Goal: Transaction & Acquisition: Register for event/course

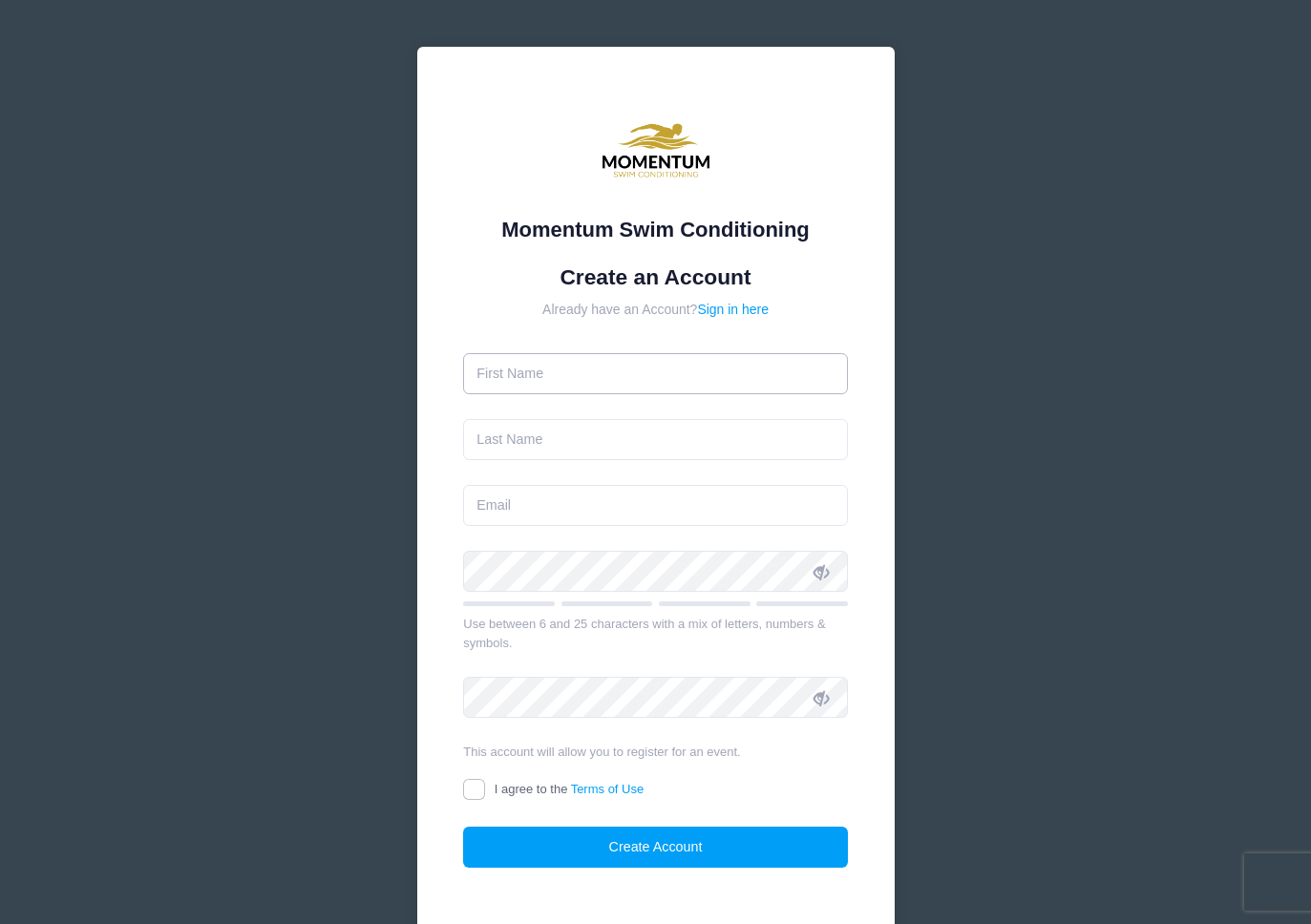
click at [541, 382] on input "text" at bounding box center [656, 374] width 385 height 41
type input "[PERSON_NAME]"
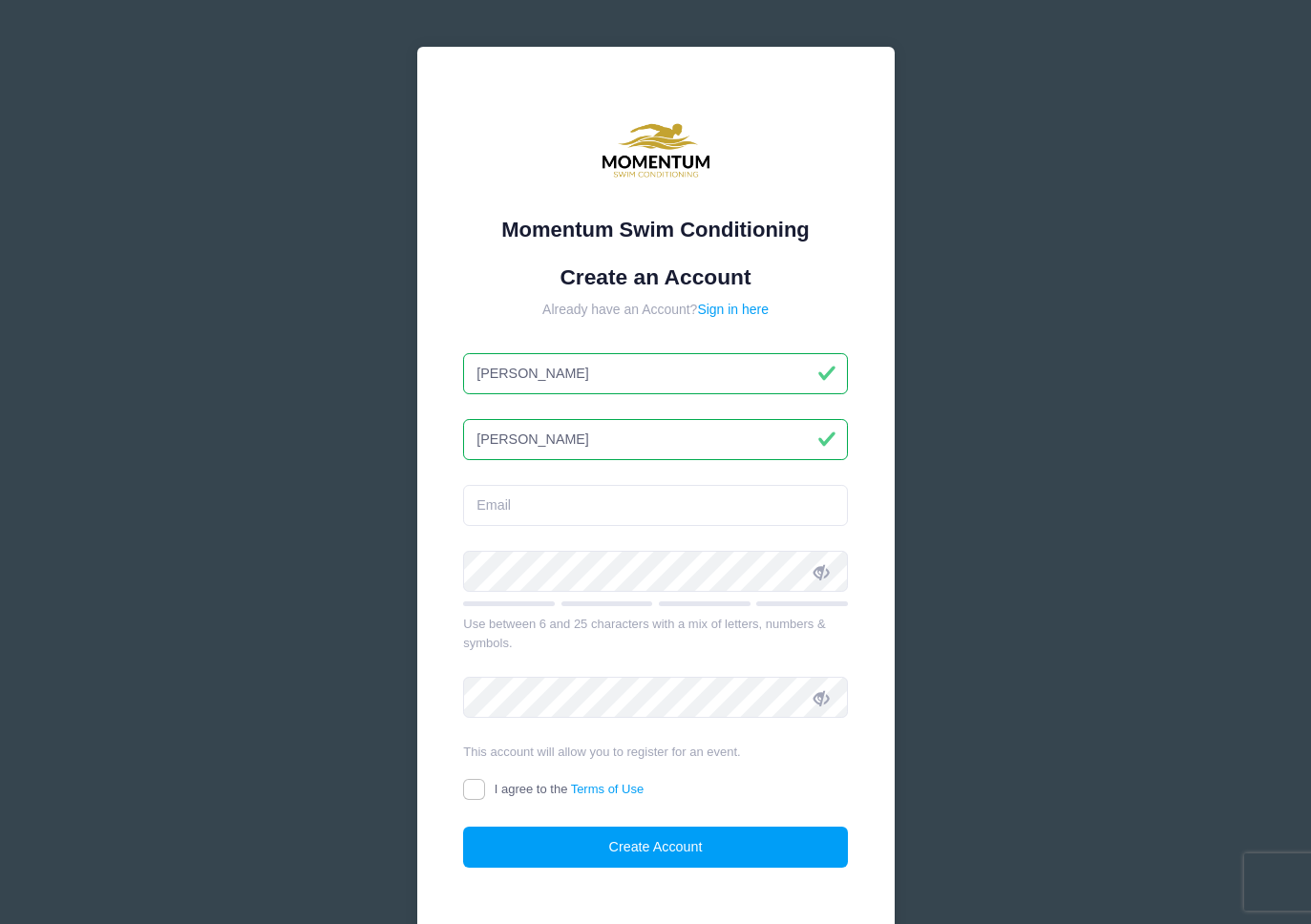
type input "[PERSON_NAME]"
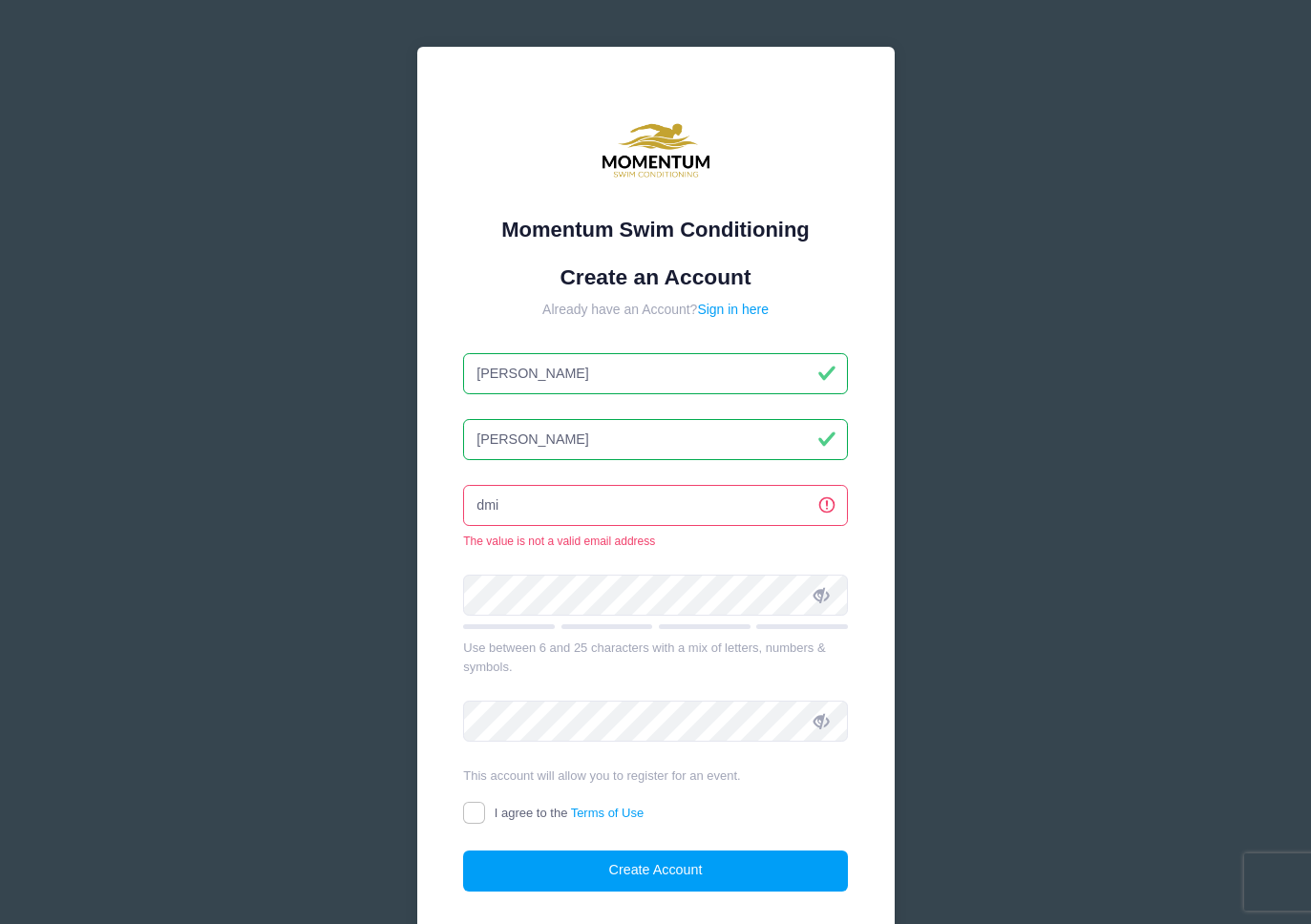
type input "[EMAIL_ADDRESS][DOMAIN_NAME]"
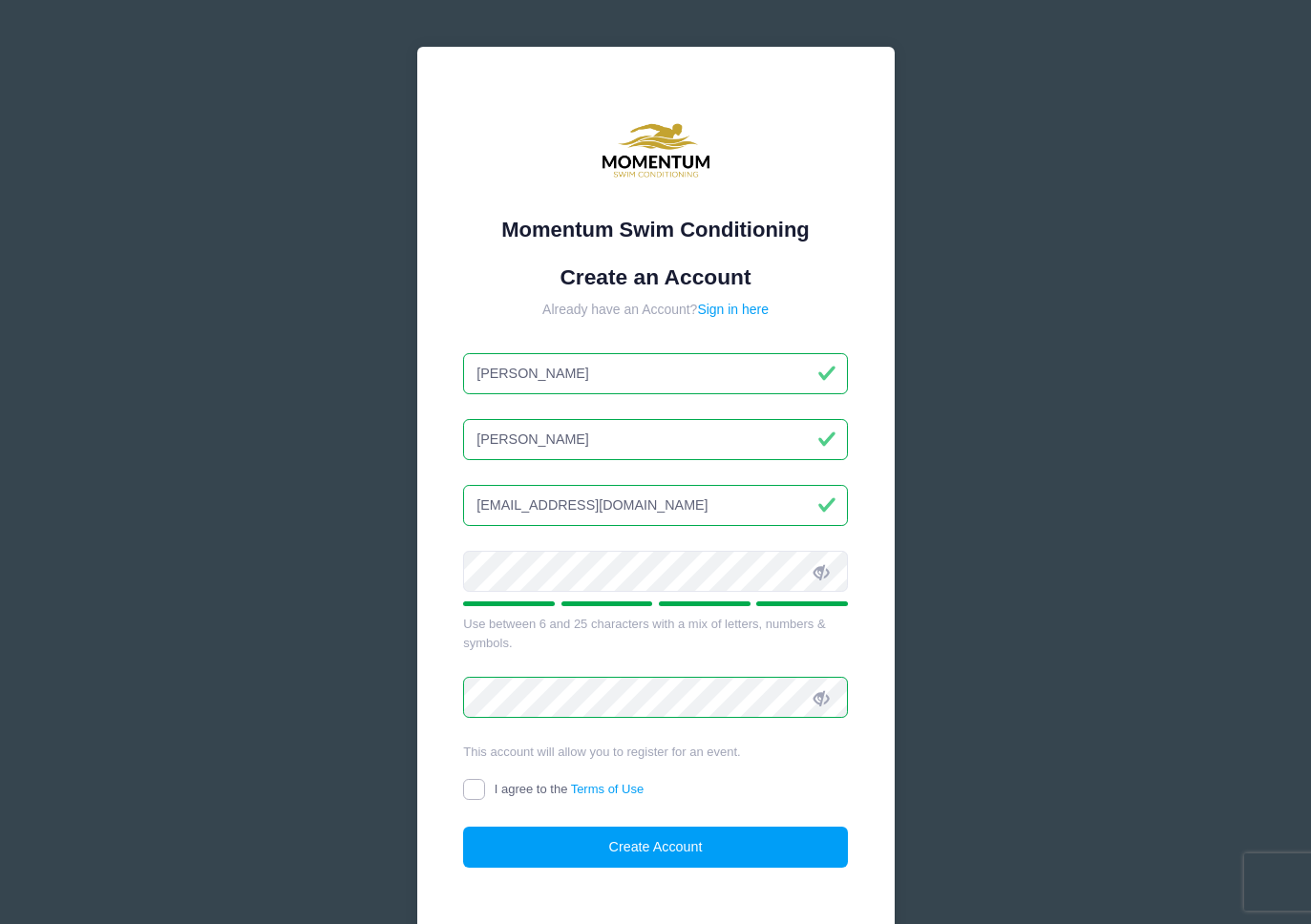
click at [467, 790] on input "I agree to the Terms of Use" at bounding box center [474, 790] width 22 height 22
checkbox input "true"
click at [576, 852] on button "Create Account" at bounding box center [656, 847] width 385 height 41
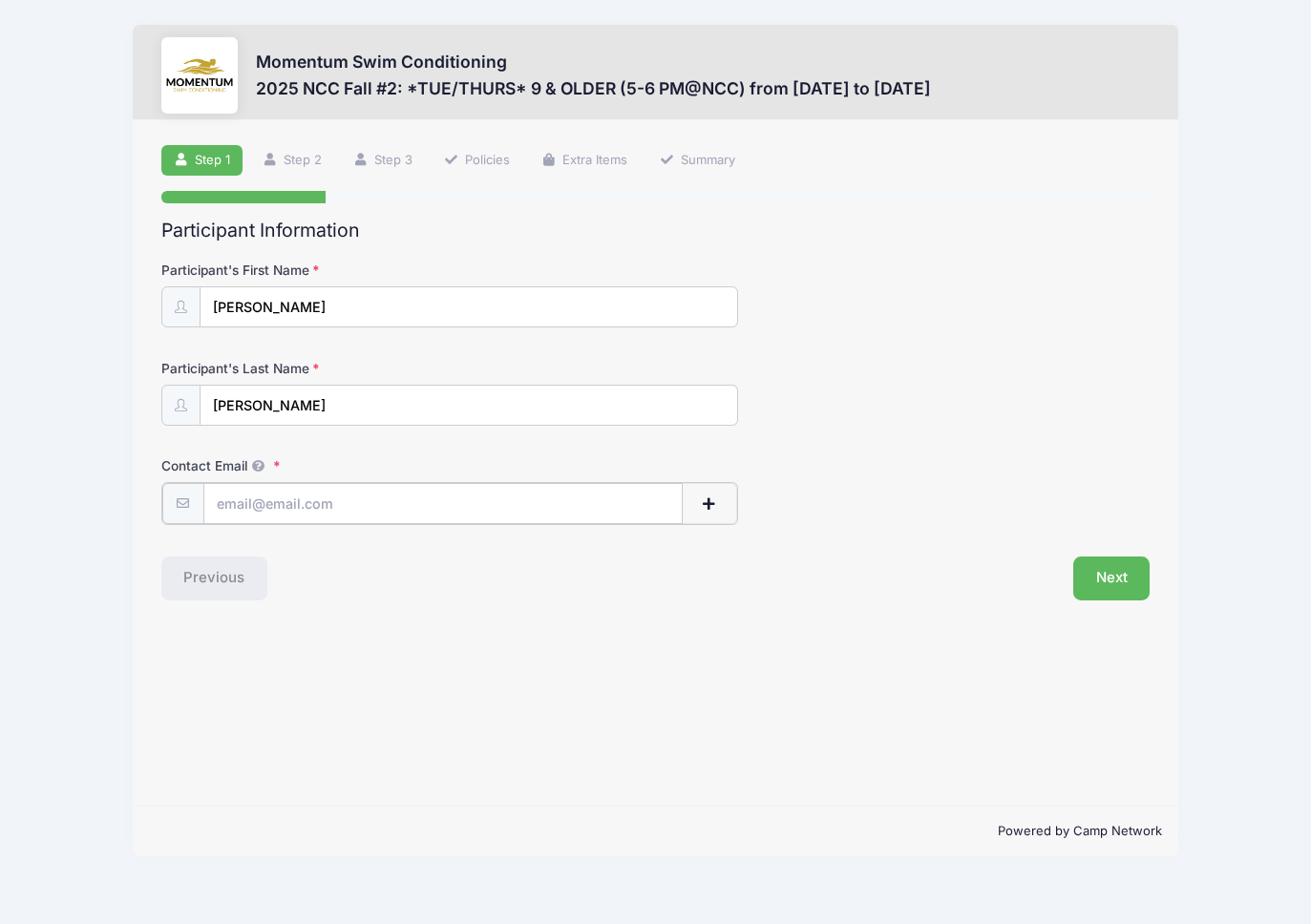
click at [391, 501] on input "Contact Email" at bounding box center [442, 503] width 479 height 41
type input "[EMAIL_ADDRESS][DOMAIN_NAME]"
click at [1083, 582] on button "Next" at bounding box center [1112, 577] width 77 height 44
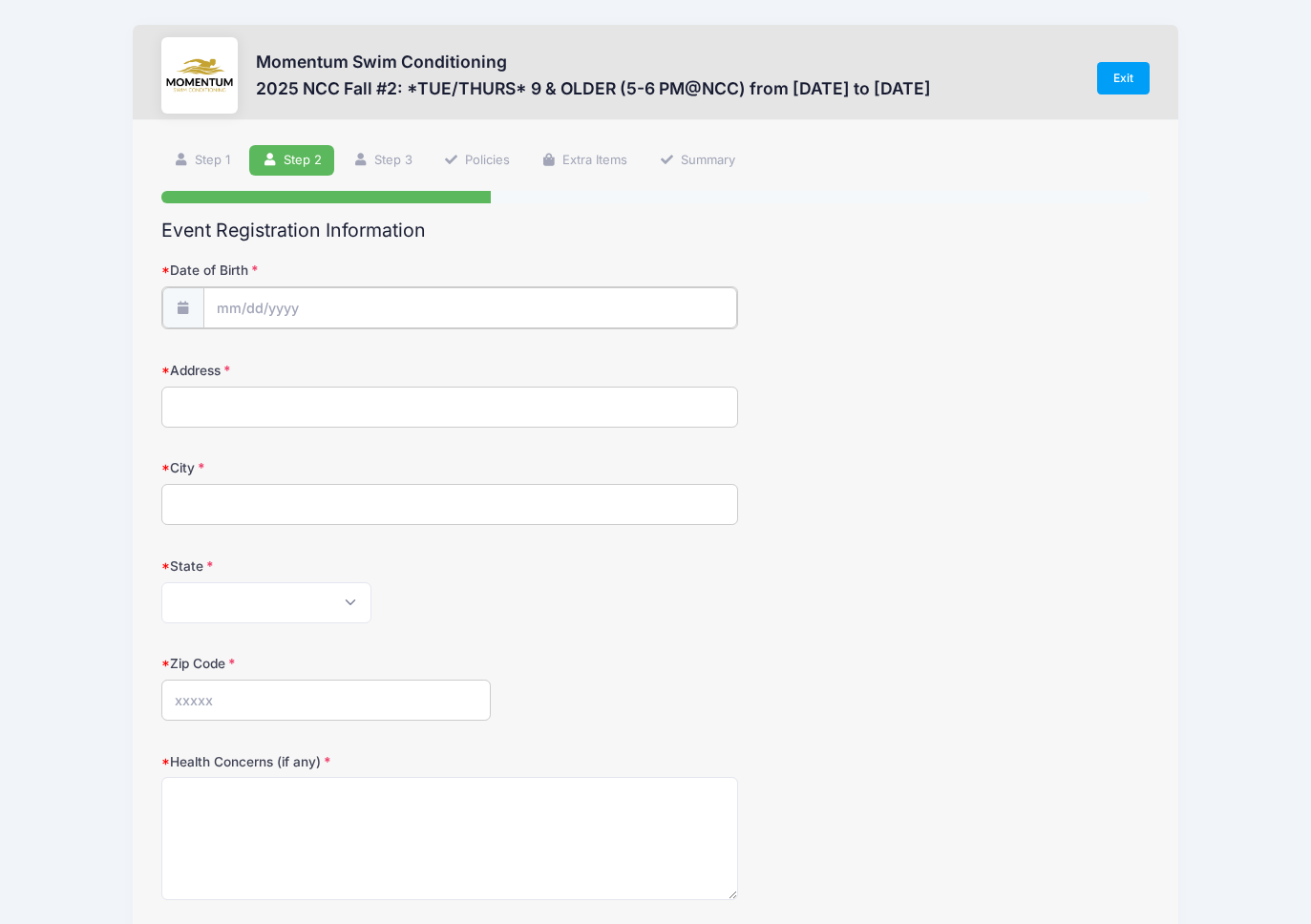
click at [231, 304] on input "Date of Birth" at bounding box center [470, 307] width 534 height 41
click at [281, 310] on input "Date of Birth" at bounding box center [470, 307] width 534 height 41
click at [227, 308] on input "Date of Birth" at bounding box center [470, 307] width 534 height 41
click at [335, 642] on span "button" at bounding box center [337, 647] width 17 height 13
click at [237, 299] on input "Date of Birth" at bounding box center [470, 307] width 534 height 41
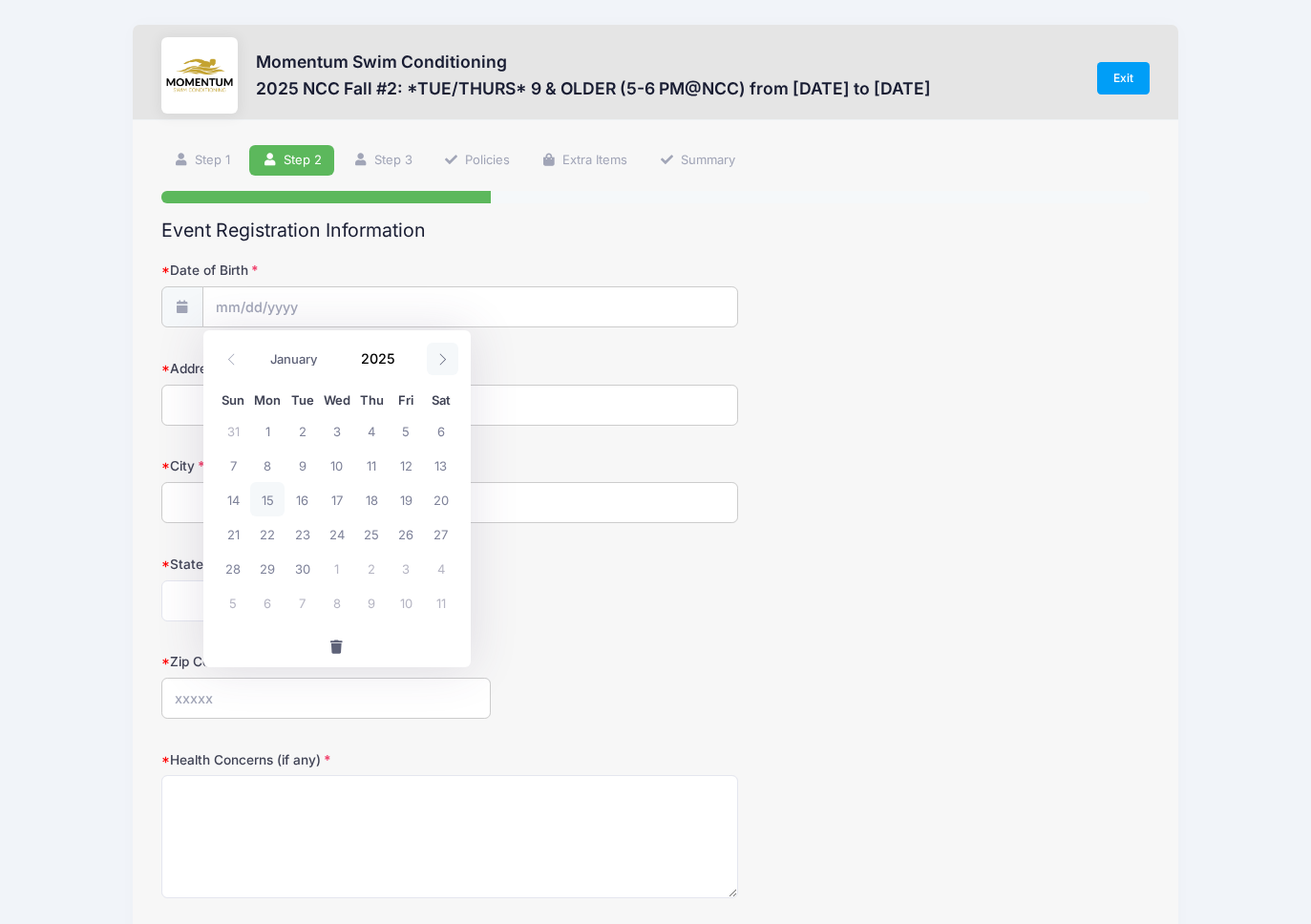
click at [442, 355] on icon at bounding box center [442, 359] width 13 height 13
select select "9"
click at [305, 465] on span "7" at bounding box center [302, 465] width 35 height 35
type input "[DATE]"
click at [282, 303] on input "[DATE]" at bounding box center [470, 307] width 534 height 41
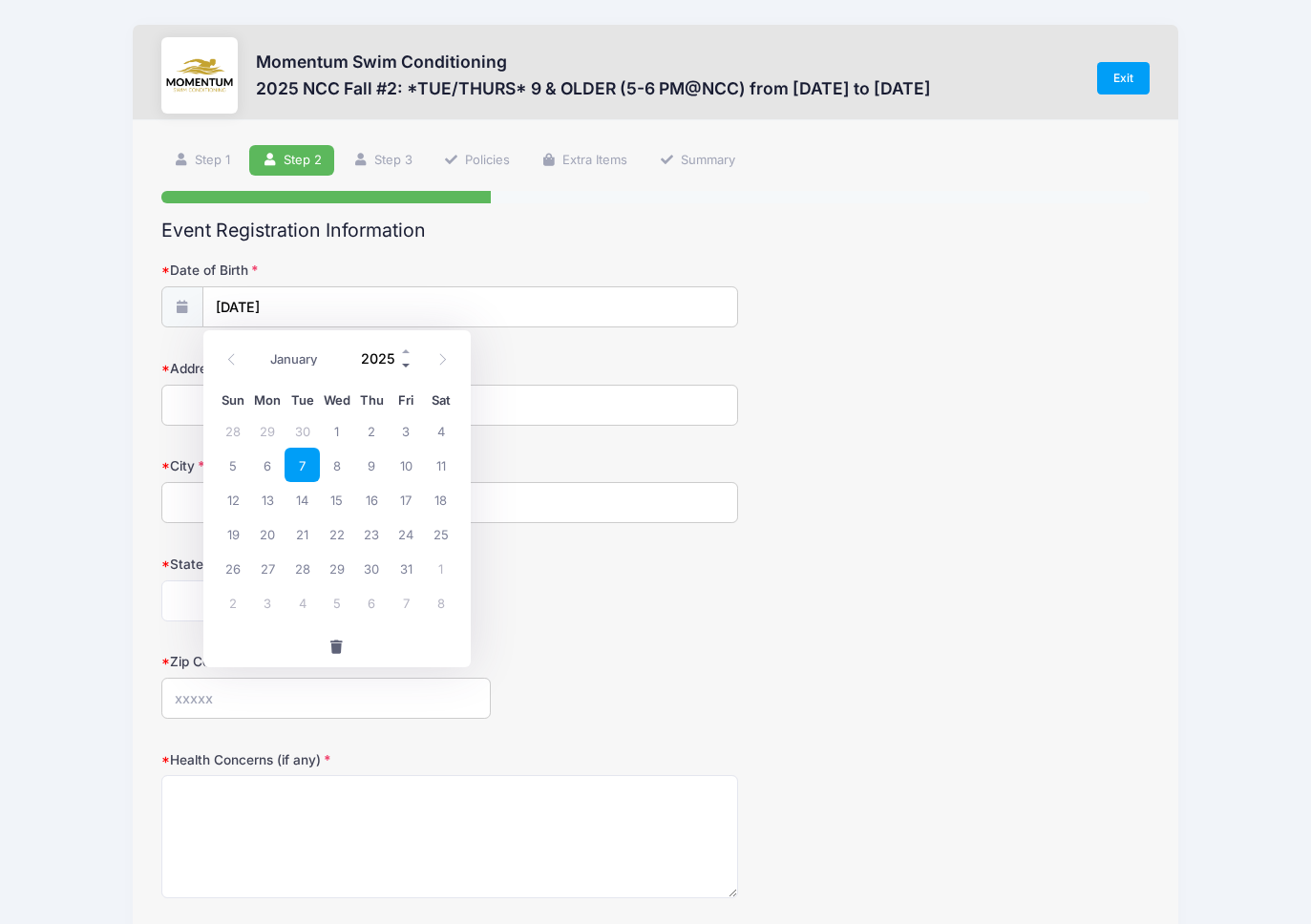
click at [403, 365] on span at bounding box center [407, 365] width 13 height 14
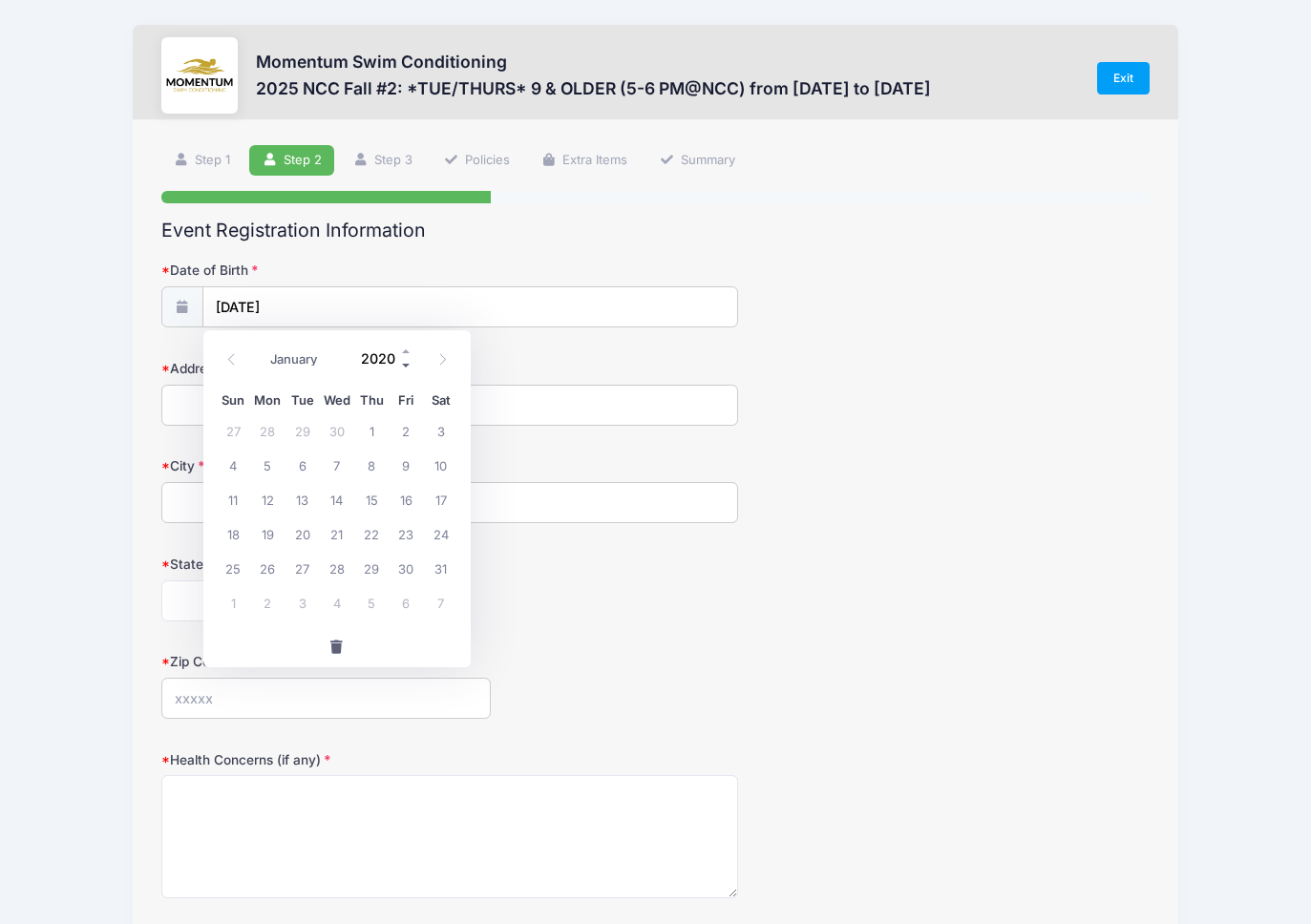
click at [403, 365] on span at bounding box center [407, 365] width 13 height 14
click at [513, 403] on input "Address" at bounding box center [449, 405] width 576 height 41
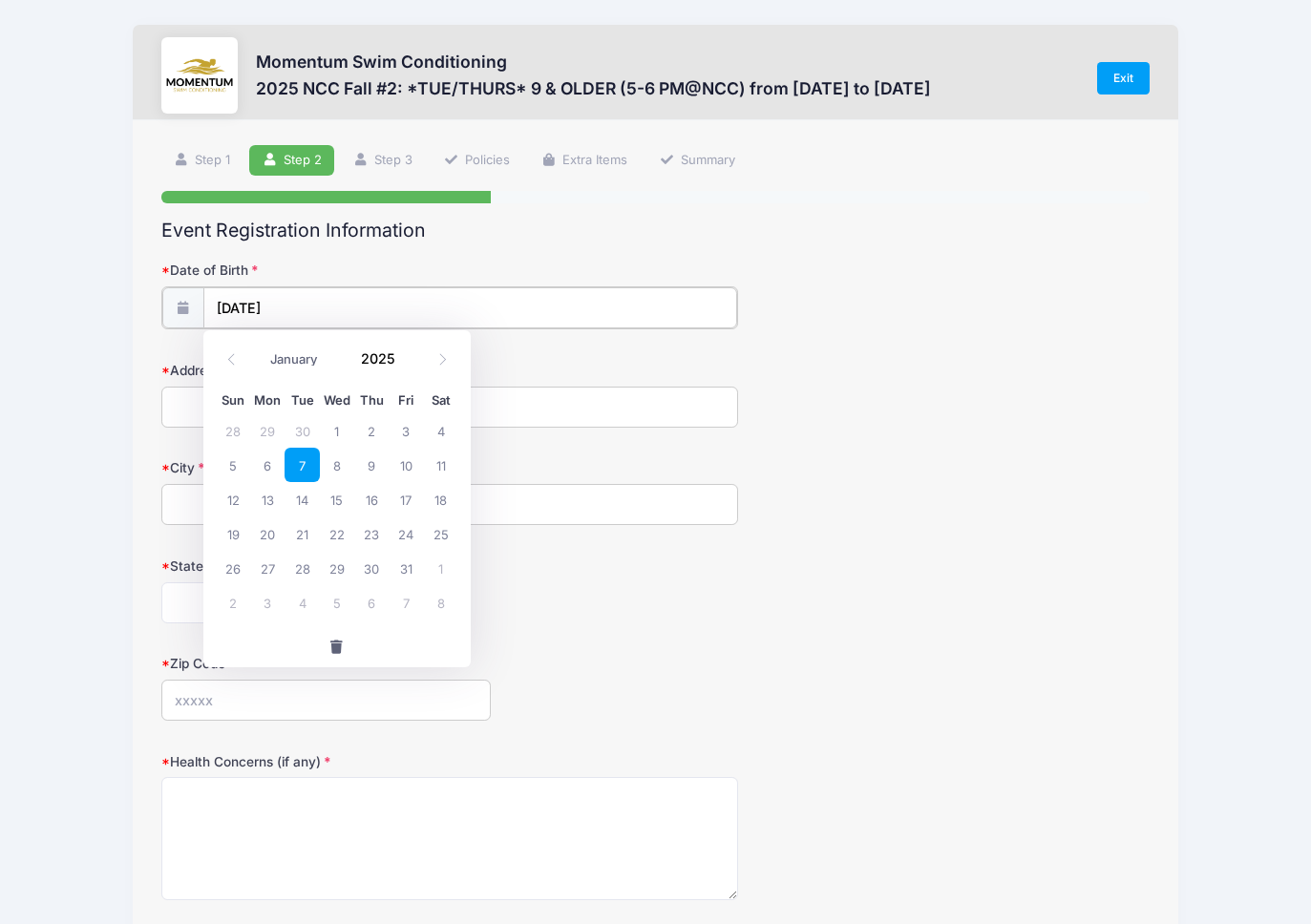
click at [319, 302] on input "[DATE]" at bounding box center [470, 307] width 534 height 41
click at [407, 363] on span at bounding box center [407, 365] width 13 height 14
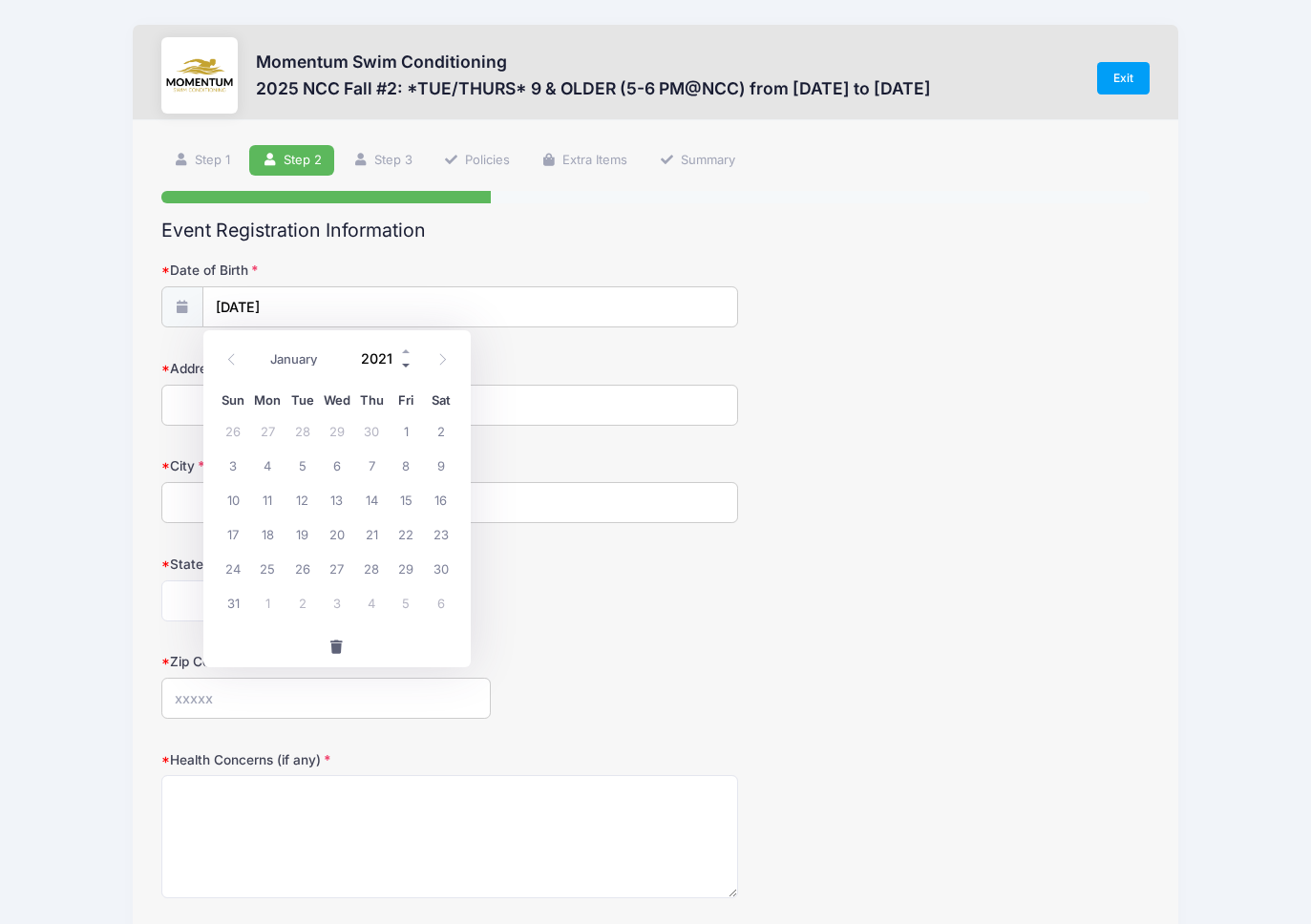
click at [407, 363] on span at bounding box center [407, 365] width 13 height 14
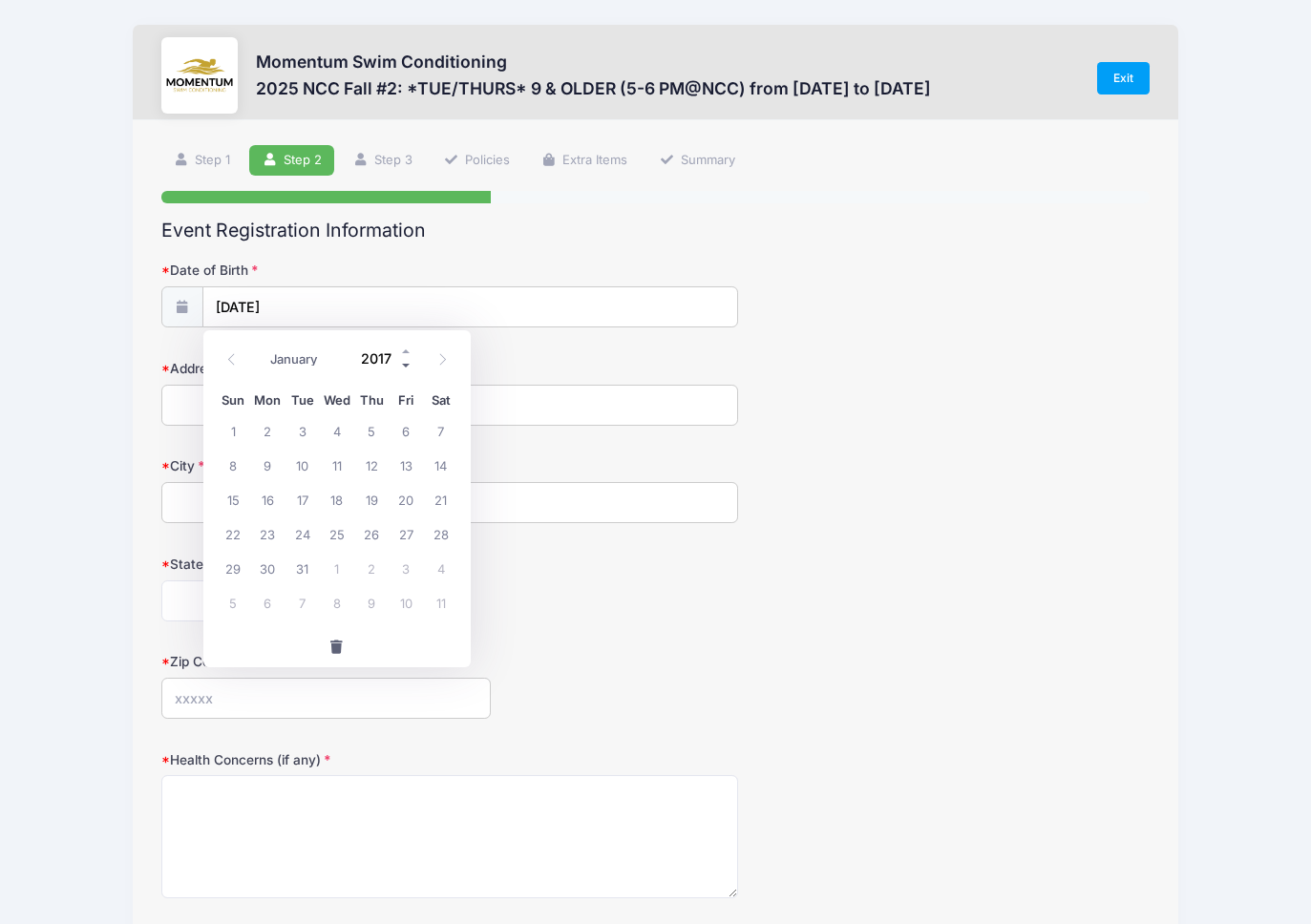
type input "2016"
click at [406, 464] on span "7" at bounding box center [406, 465] width 35 height 35
type input "[DATE]"
click at [243, 399] on input "Address" at bounding box center [449, 405] width 576 height 41
type input "[STREET_ADDRESS][PERSON_NAME]"
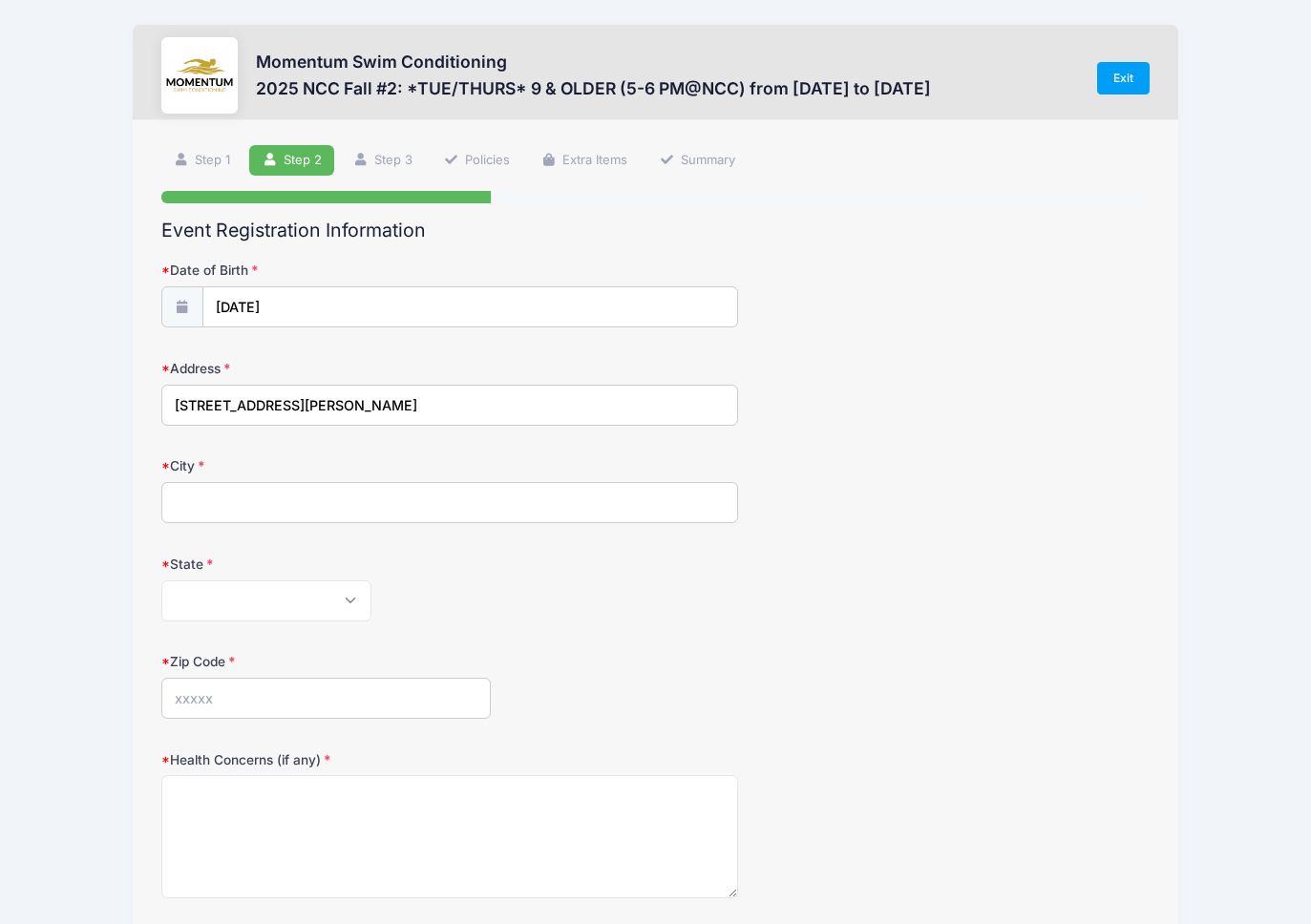
type input "Naperville"
select select "IL"
type input "60565"
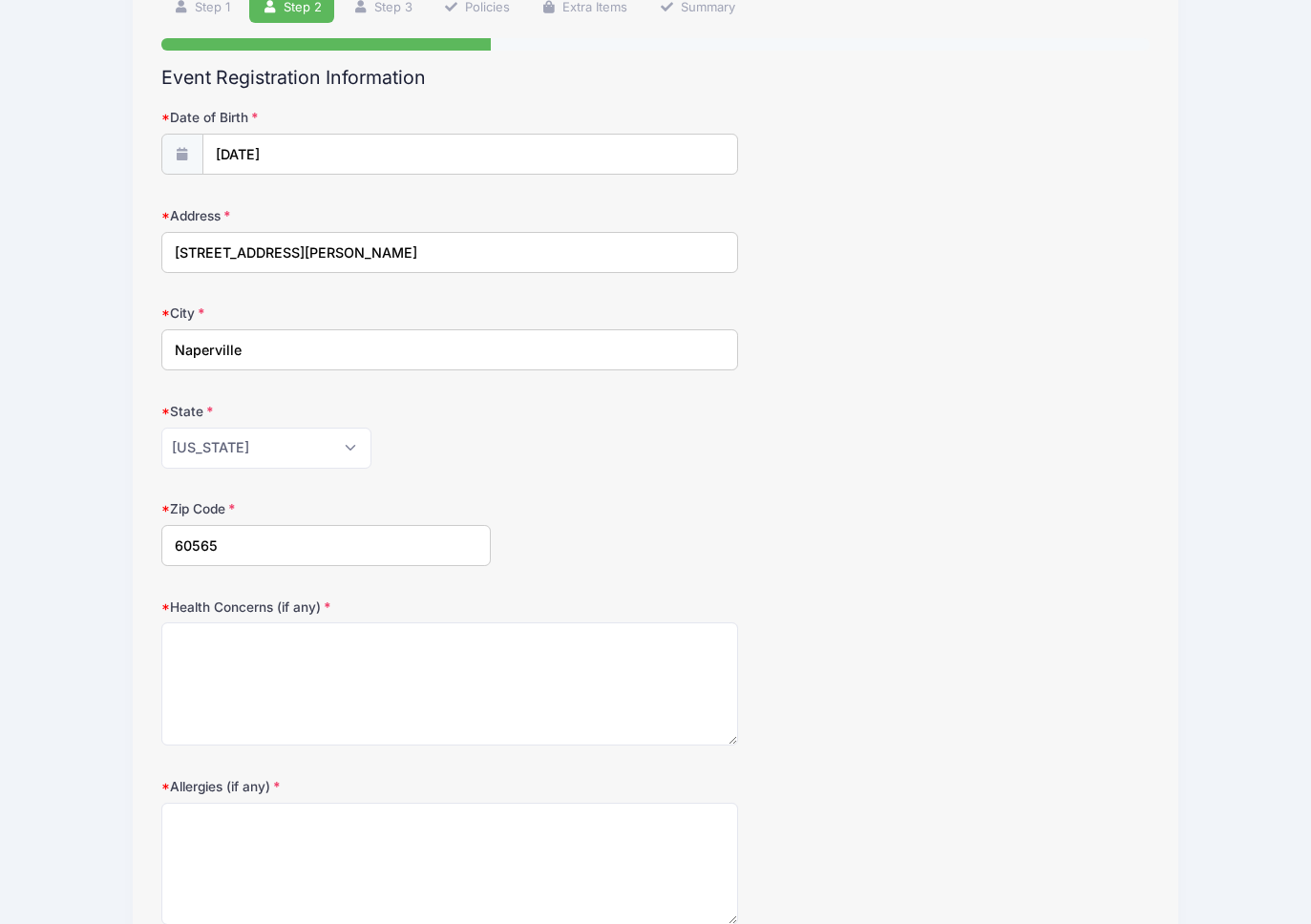
scroll to position [154, 0]
click at [254, 649] on textarea "Health Concerns (if any)" at bounding box center [449, 683] width 576 height 123
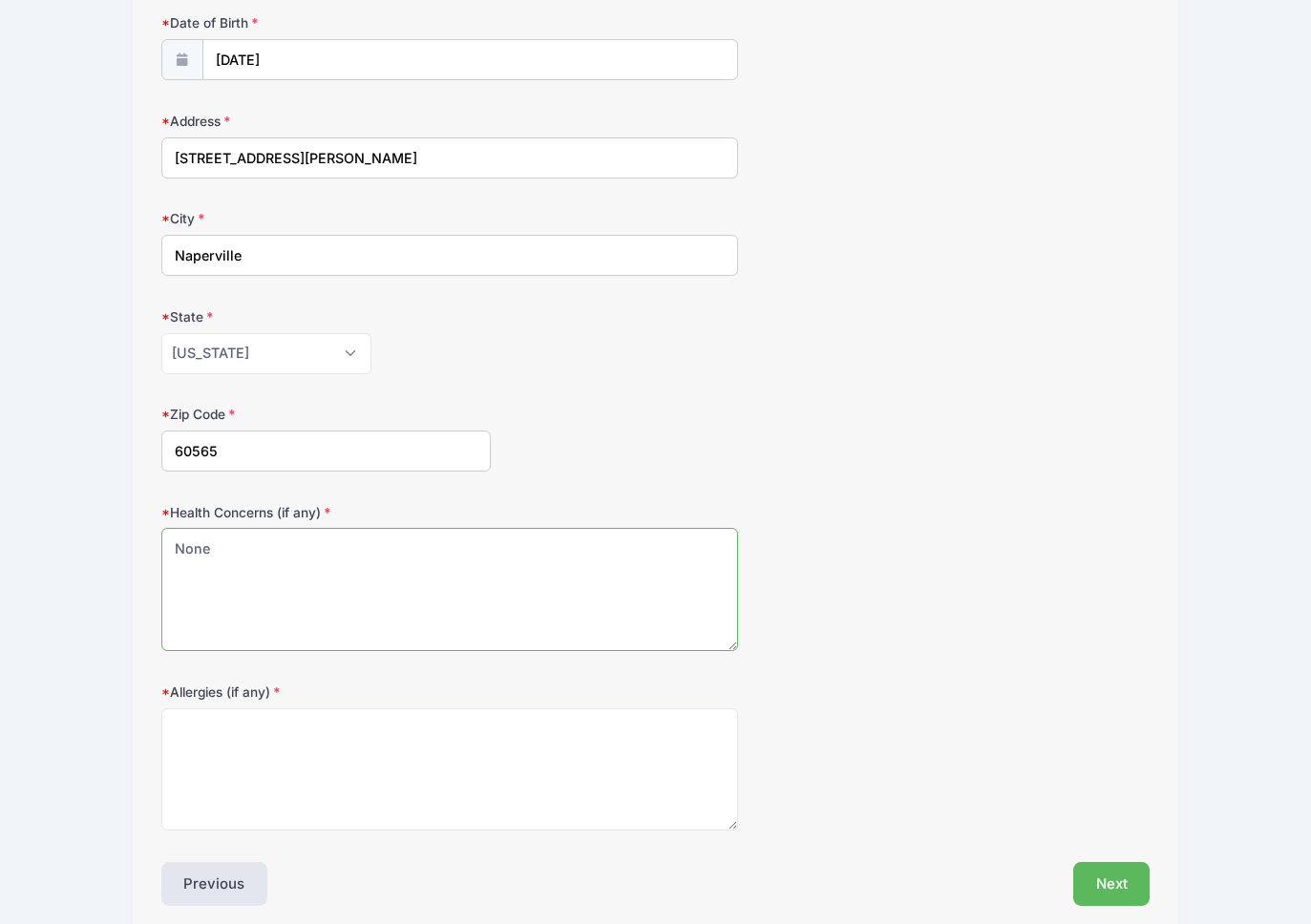
scroll to position [330, 0]
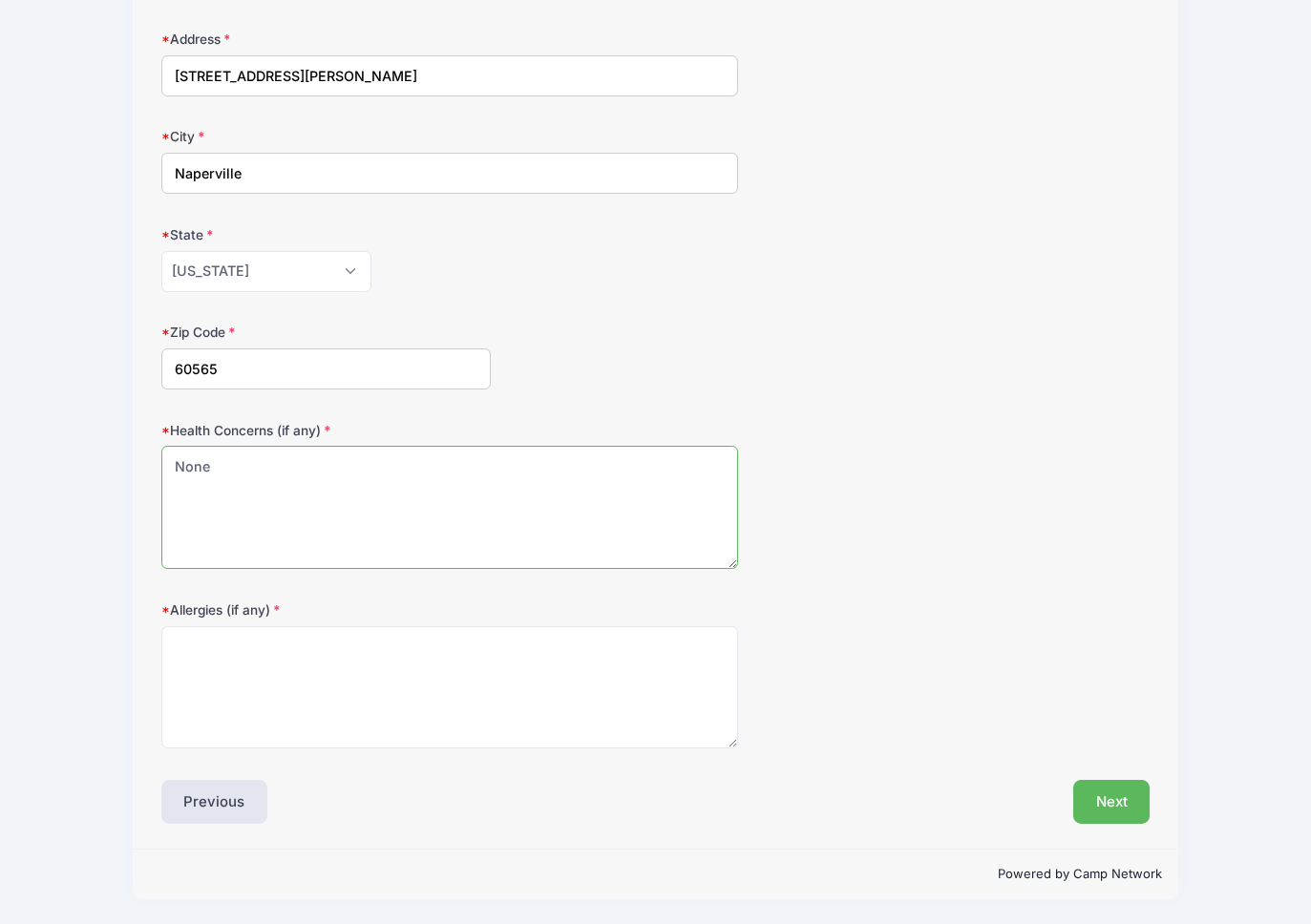
type textarea "None"
click at [253, 666] on textarea "Allergies (if any)" at bounding box center [449, 688] width 576 height 123
type textarea "None"
click at [1109, 797] on button "Next" at bounding box center [1112, 803] width 77 height 44
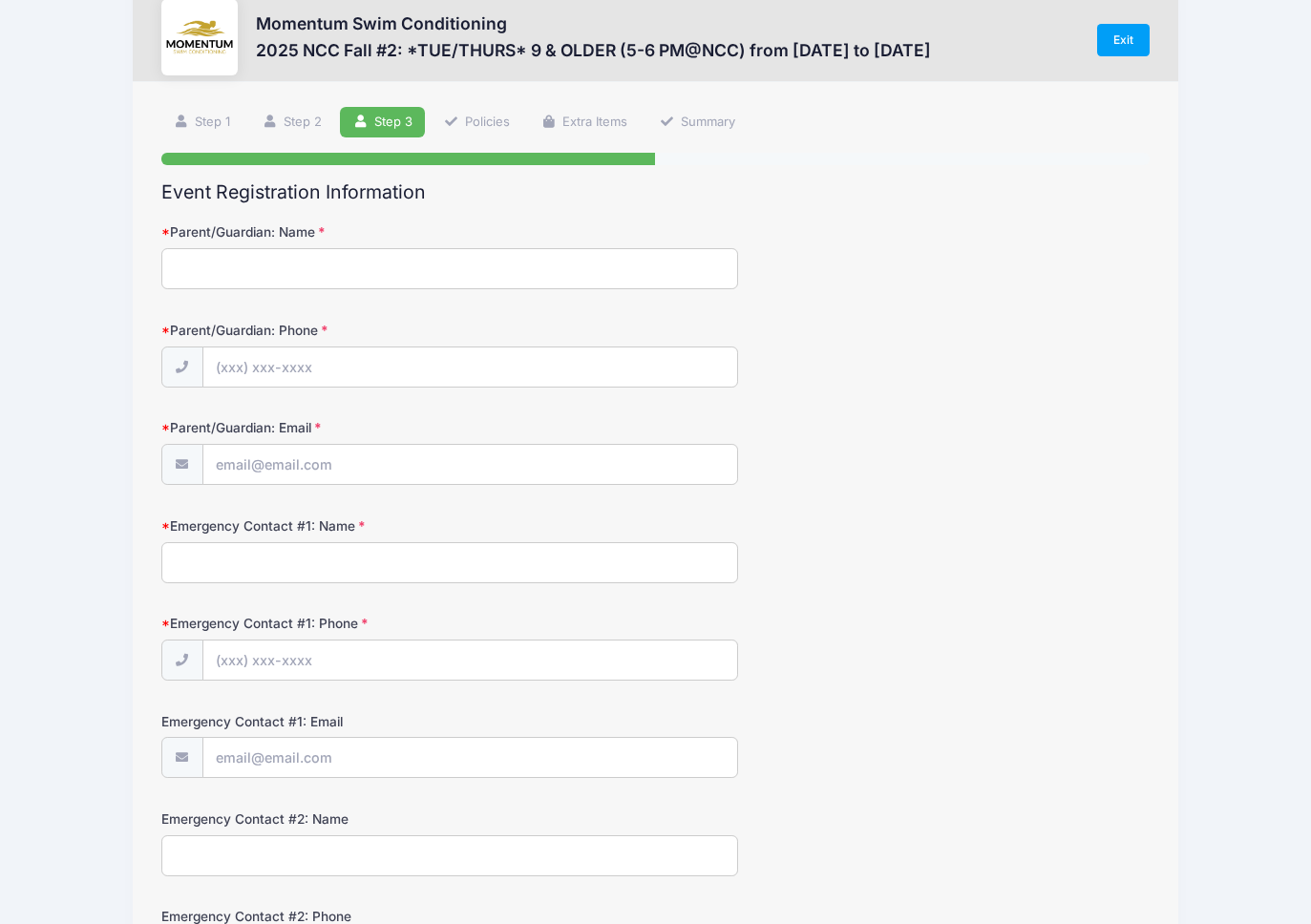
scroll to position [0, 0]
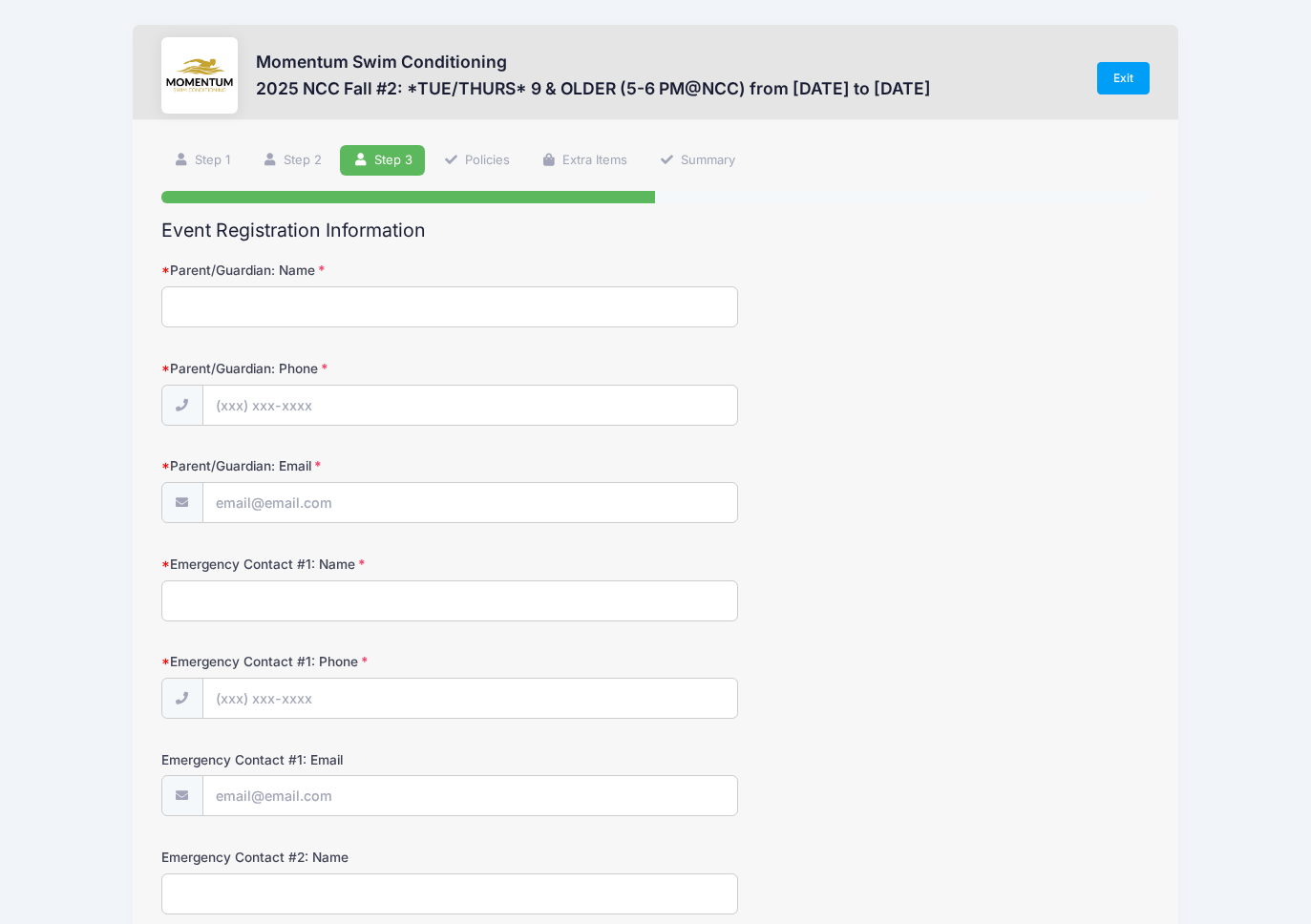
click at [226, 307] on input "Parent/Guardian: Name" at bounding box center [449, 306] width 576 height 41
type input "[PERSON_NAME]"
type input "[PHONE_NUMBER]"
type input "[EMAIL_ADDRESS][DOMAIN_NAME]"
type input "[PERSON_NAME]"
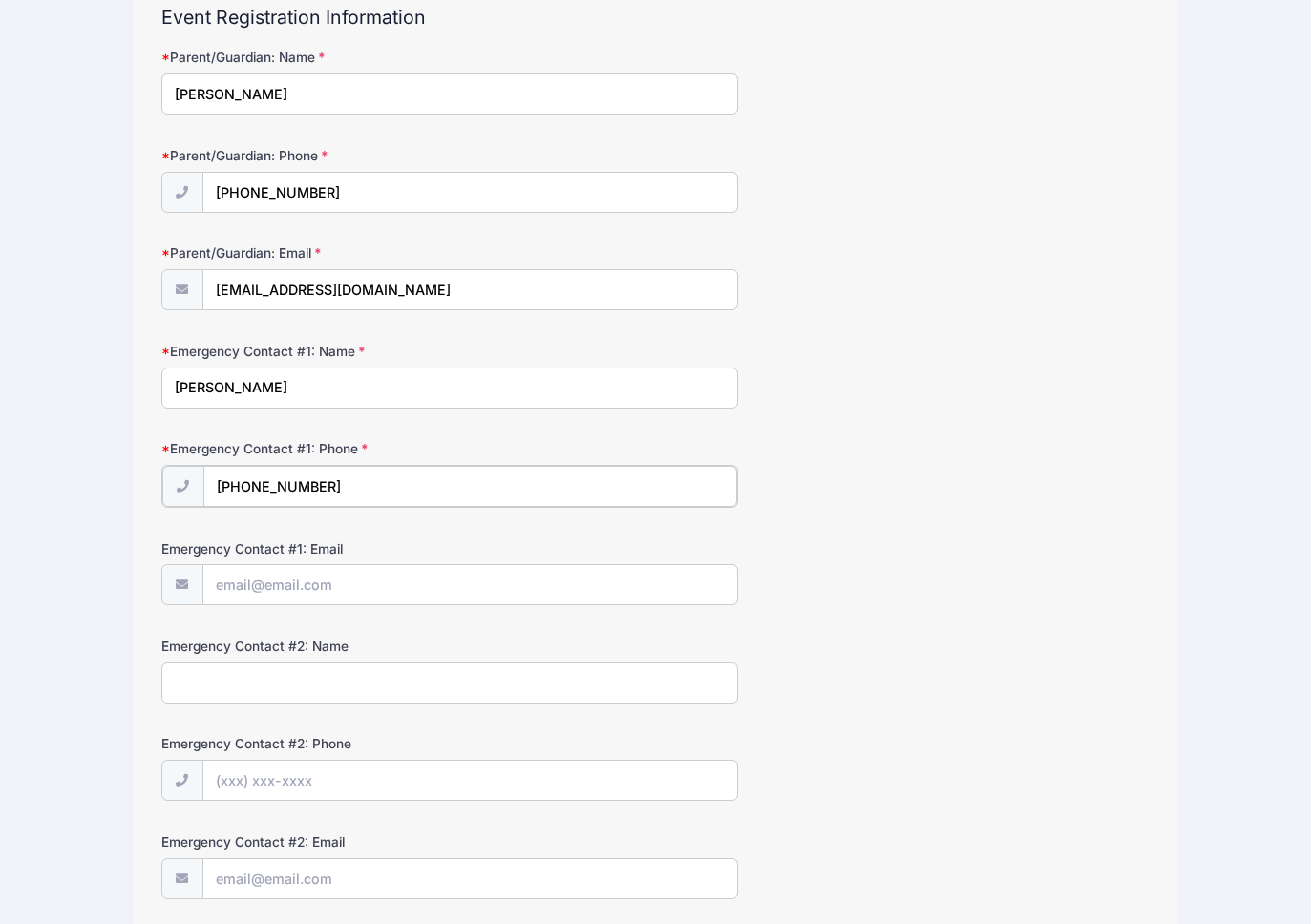
scroll to position [218, 0]
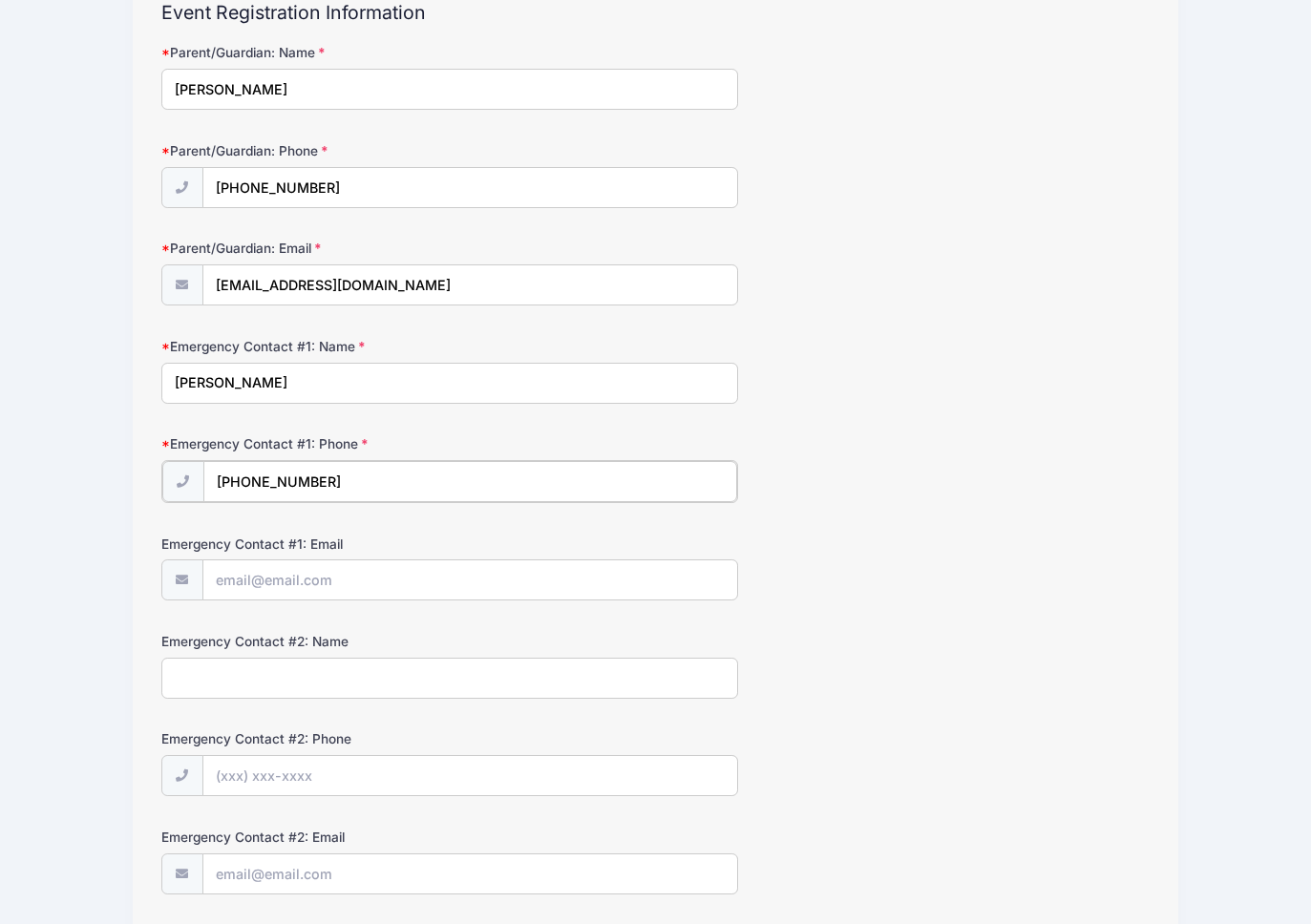
type input "[PHONE_NUMBER]"
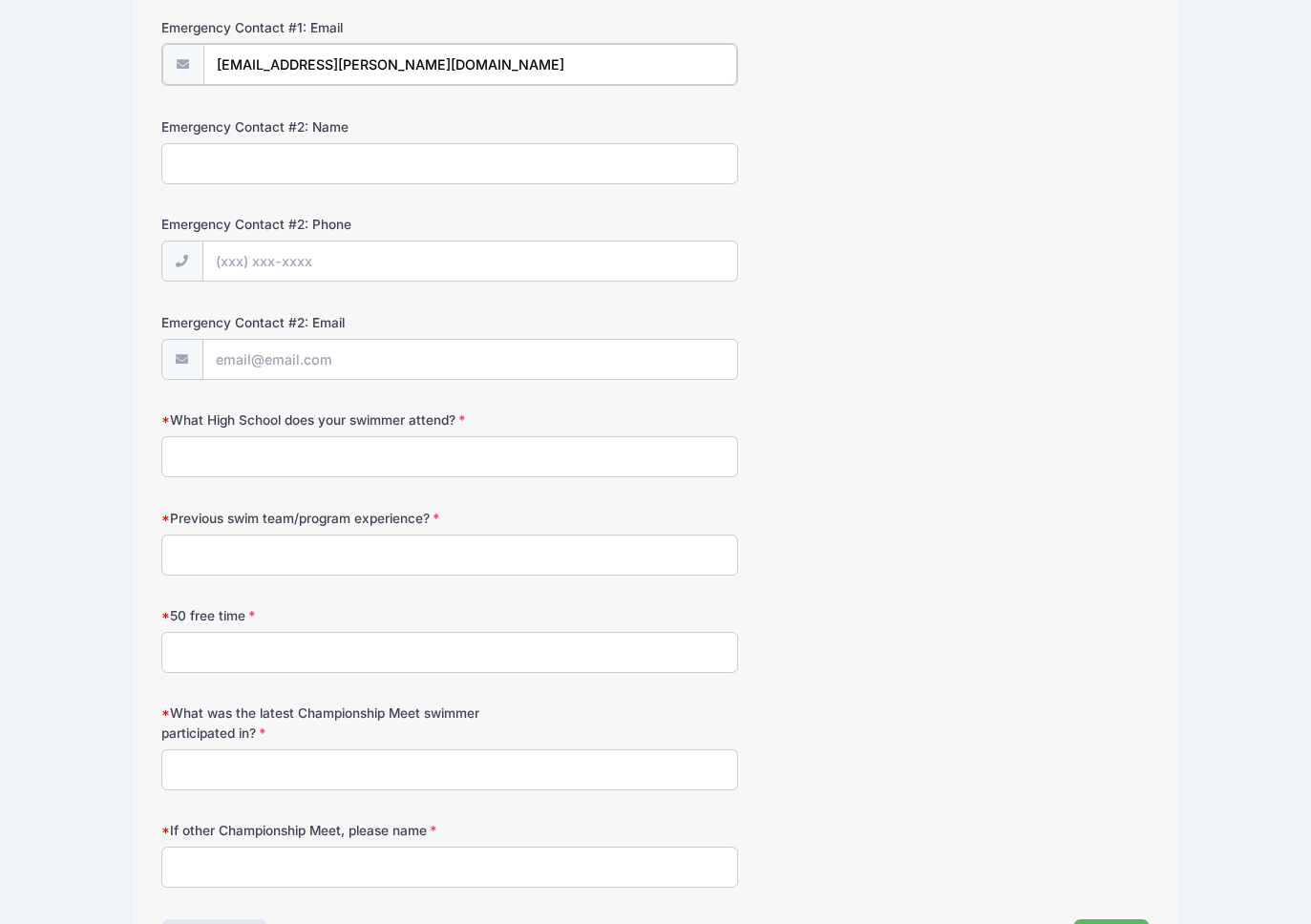
scroll to position [739, 0]
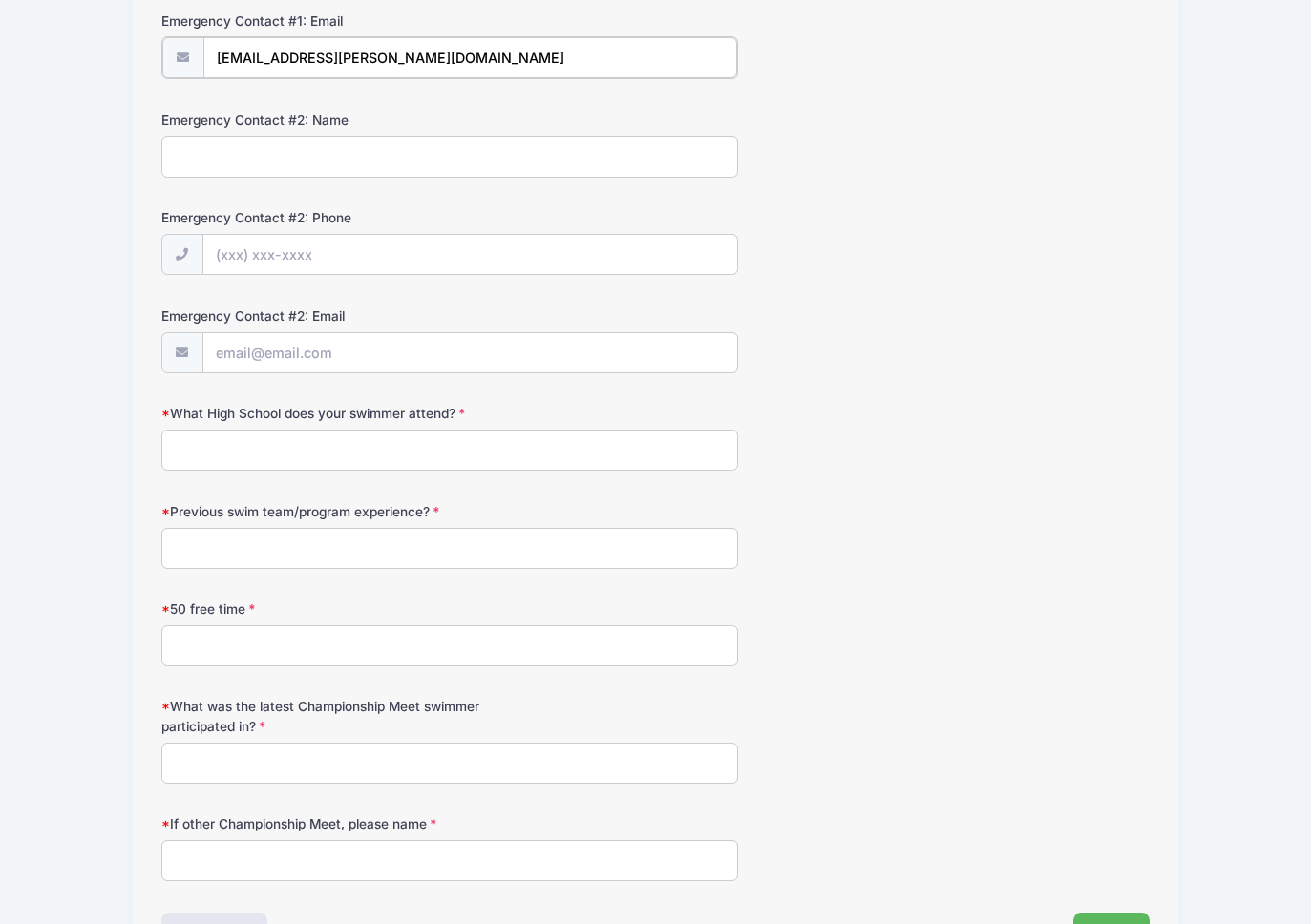
type input "[EMAIL_ADDRESS][PERSON_NAME][DOMAIN_NAME]"
click at [217, 449] on input "What High School does your swimmer attend?" at bounding box center [449, 448] width 576 height 41
type input "Will Attend [GEOGRAPHIC_DATA]"
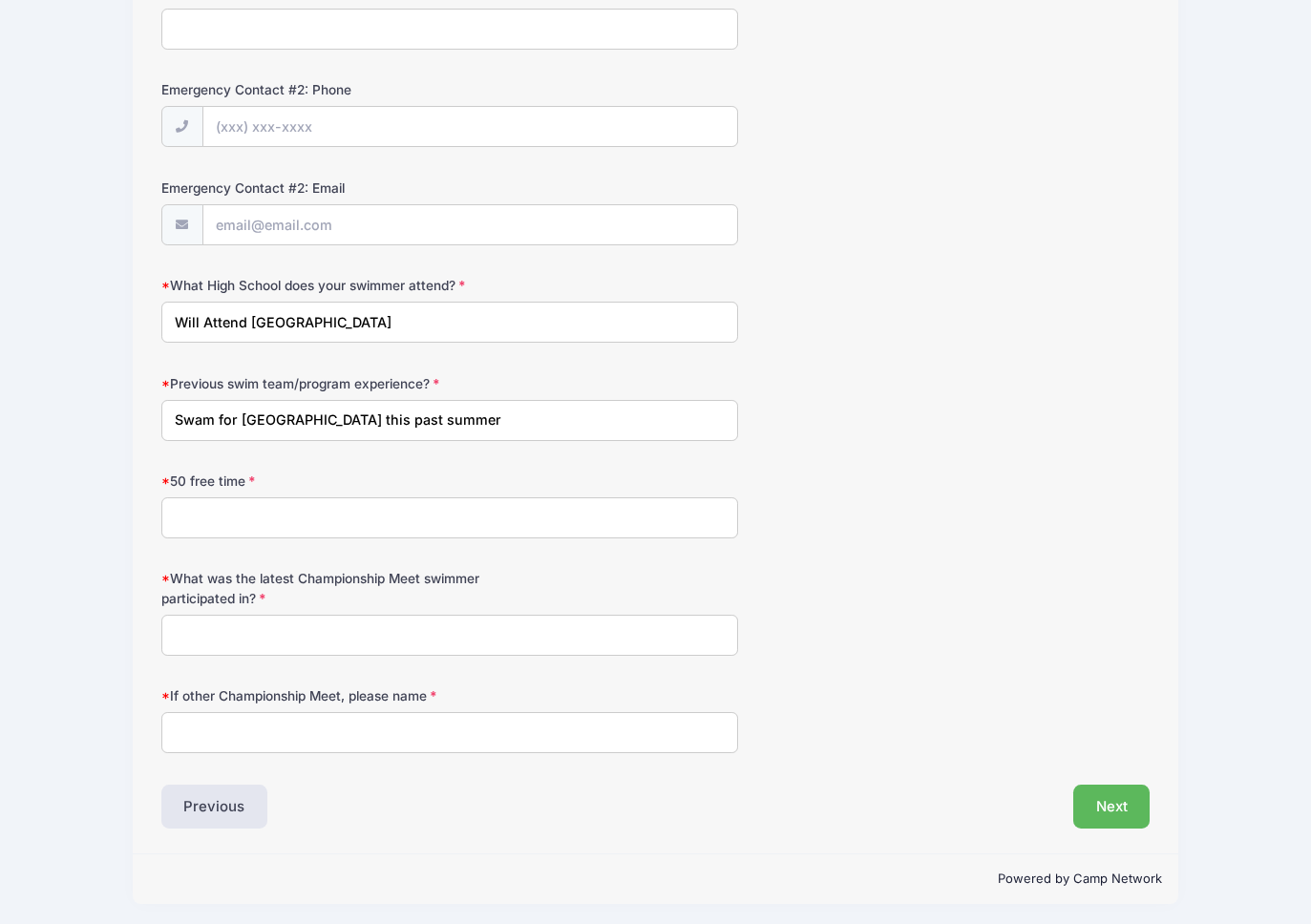
scroll to position [870, 0]
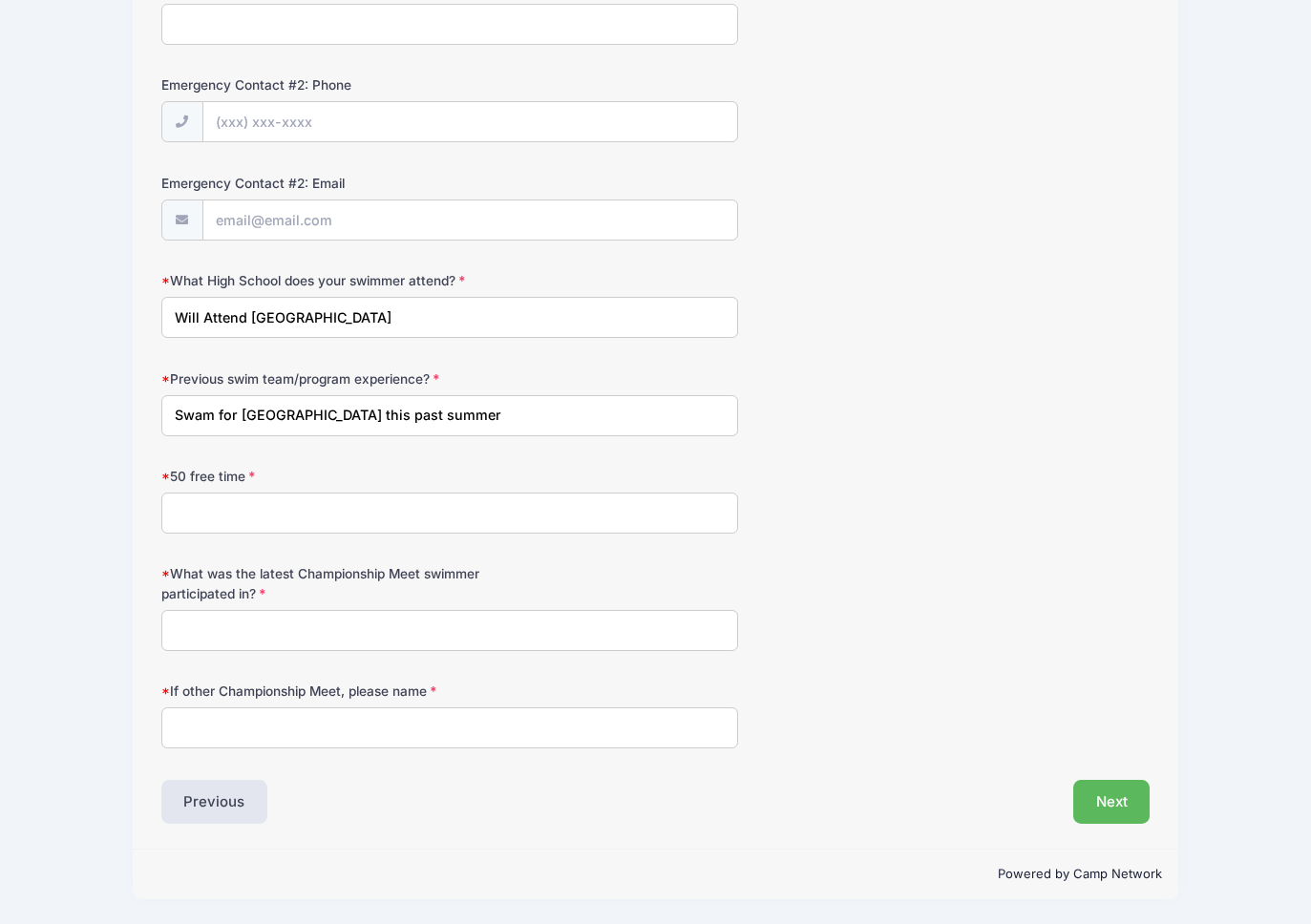
type input "Swam for [GEOGRAPHIC_DATA] this past summer"
click at [296, 499] on input "50 free time" at bounding box center [449, 513] width 576 height 41
paste input "1:40.82"
type input "1:40.82 (Only swam it once over the summer)"
click at [263, 632] on input "What was the latest Championship Meet swimmer participated in?" at bounding box center [449, 630] width 576 height 41
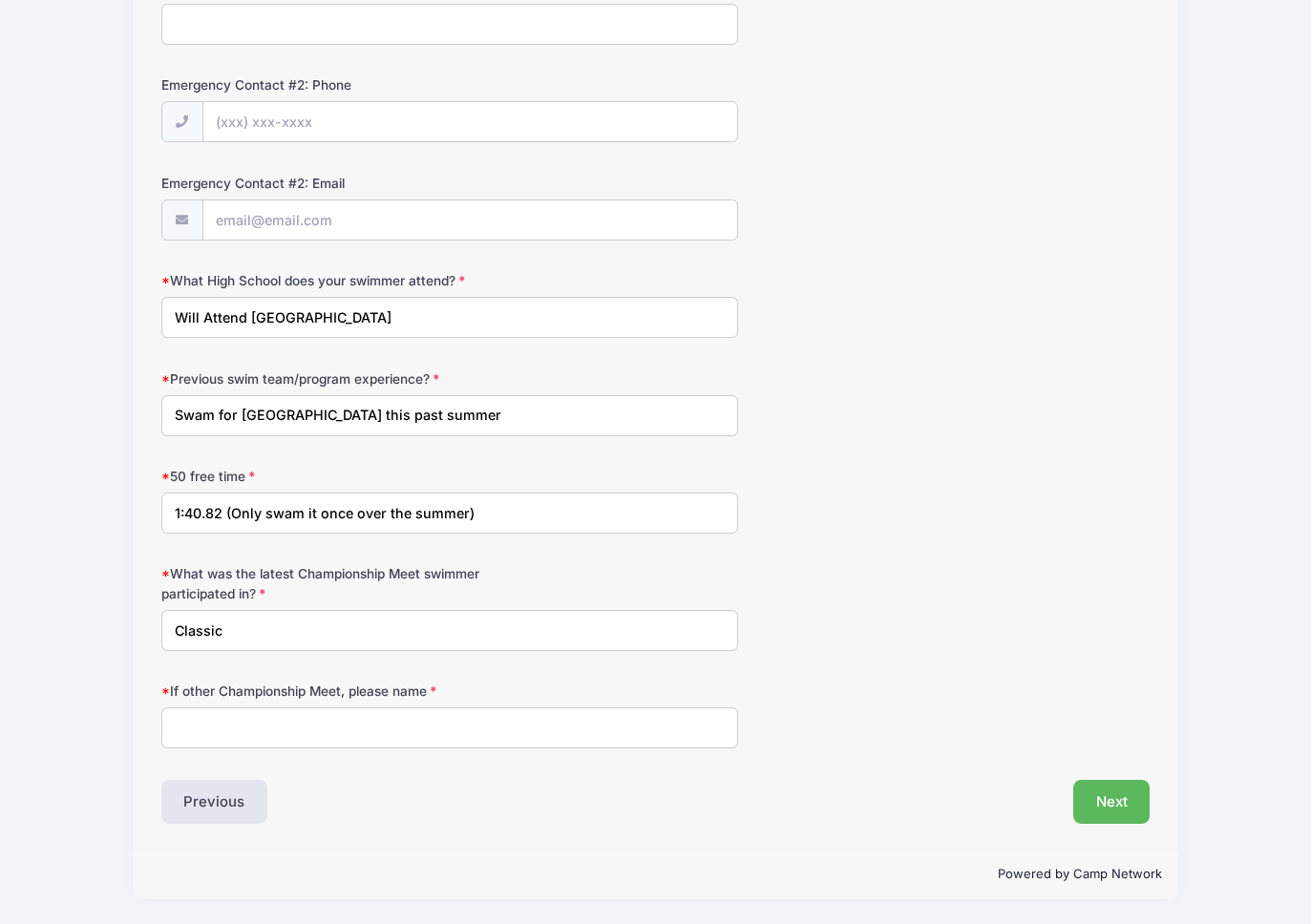
type input "Classic"
type input "N/A"
click at [1123, 801] on button "Next" at bounding box center [1112, 803] width 77 height 44
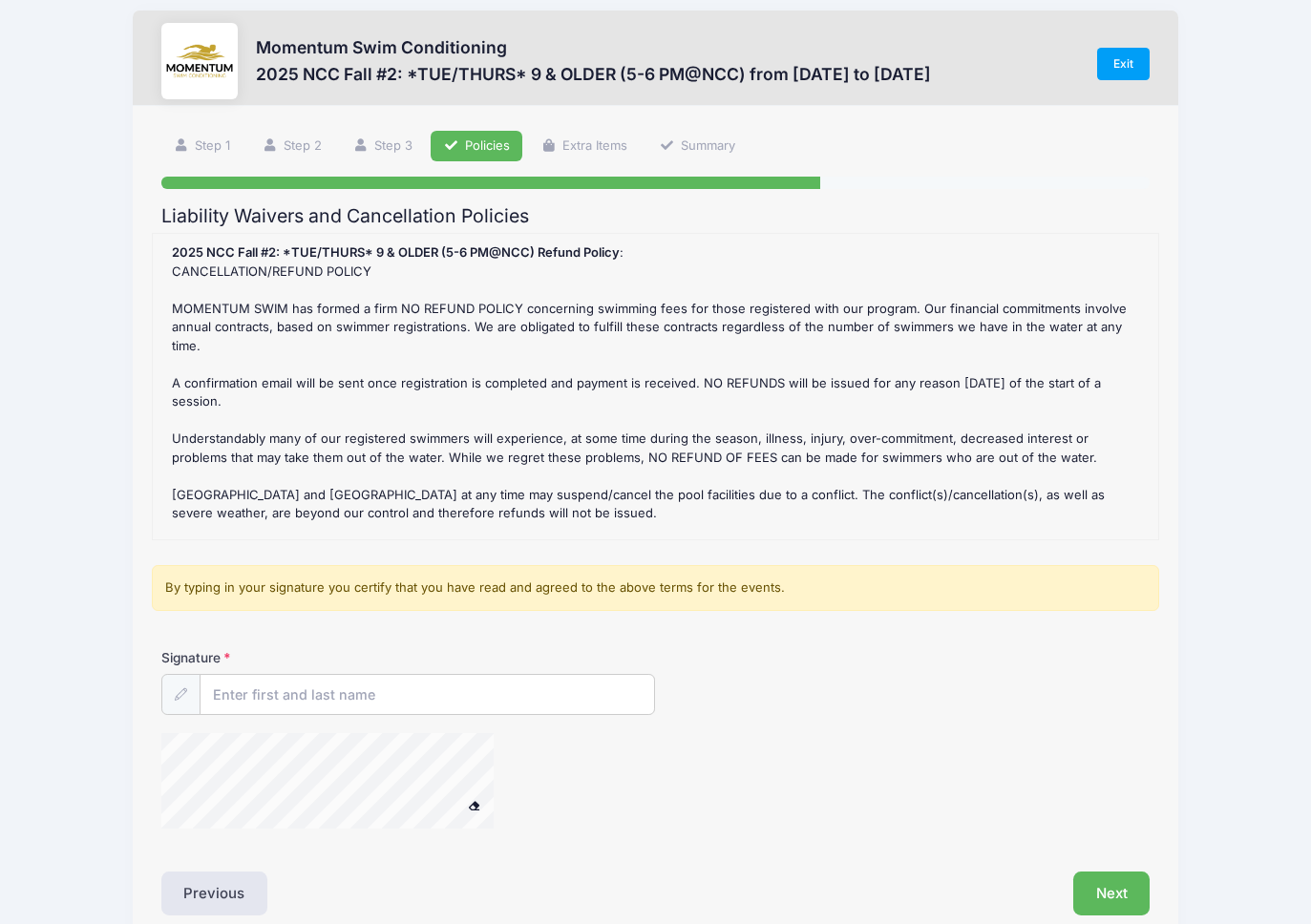
scroll to position [0, 0]
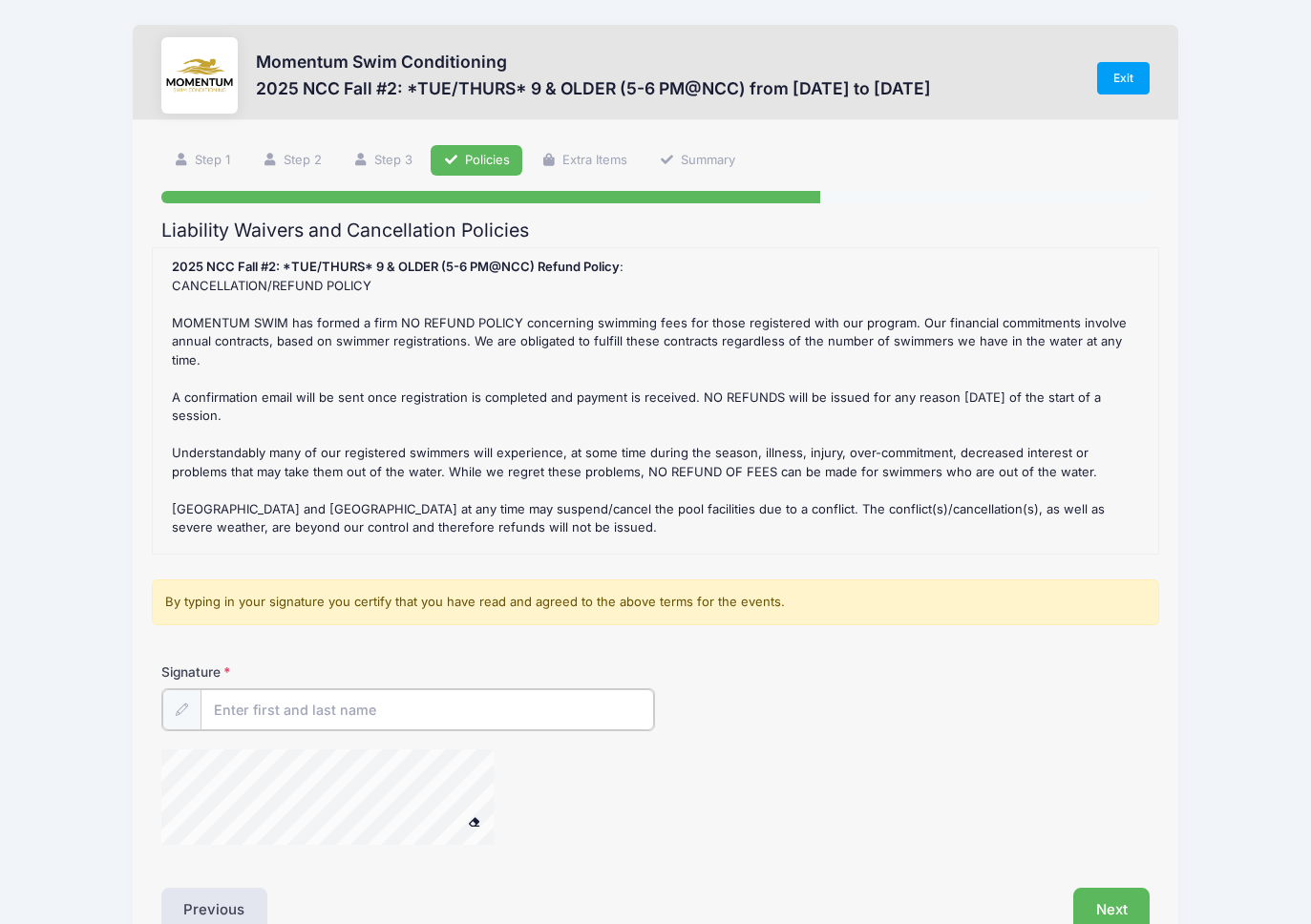
click at [298, 709] on input "Signature" at bounding box center [428, 709] width 455 height 41
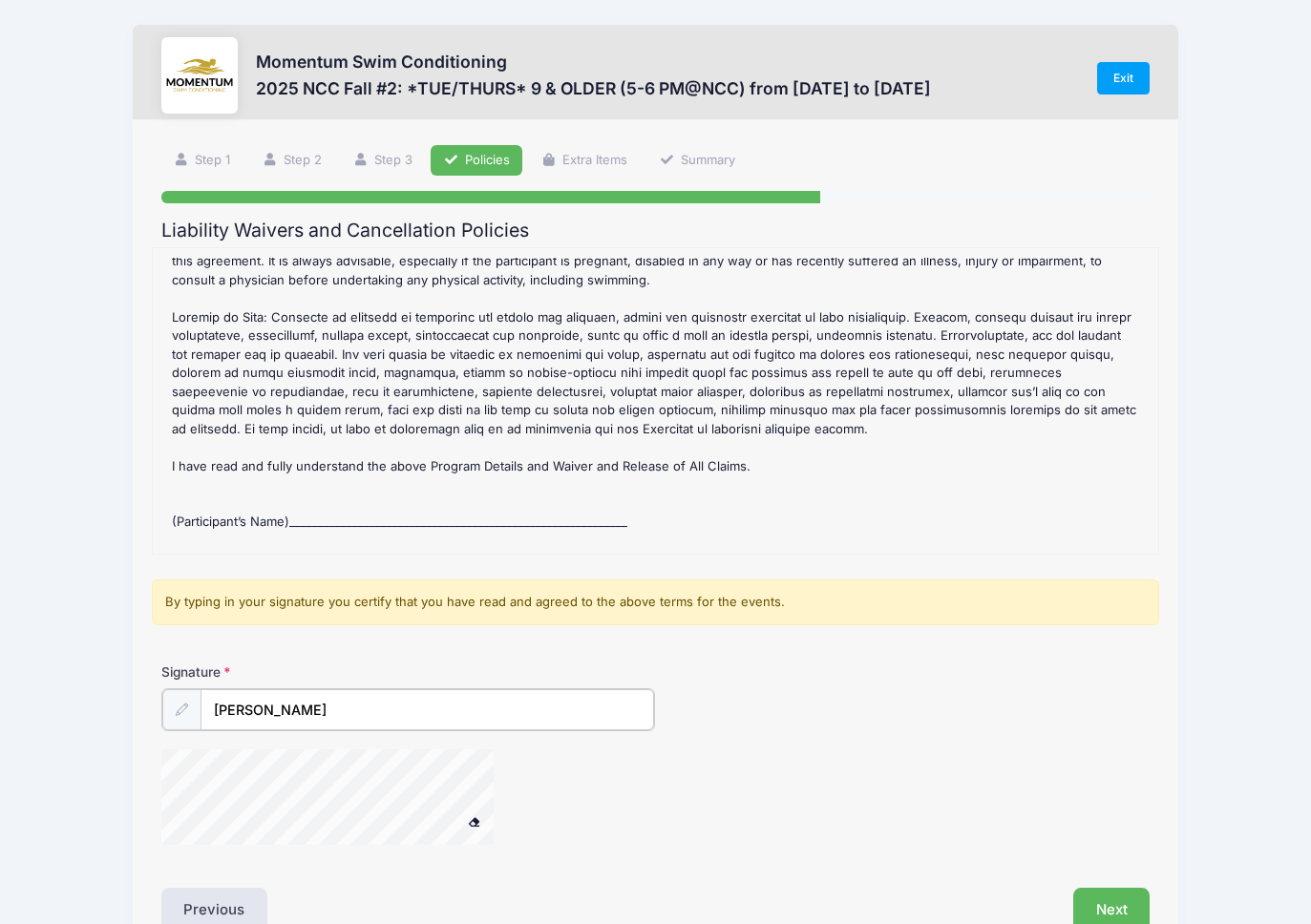
scroll to position [756, 0]
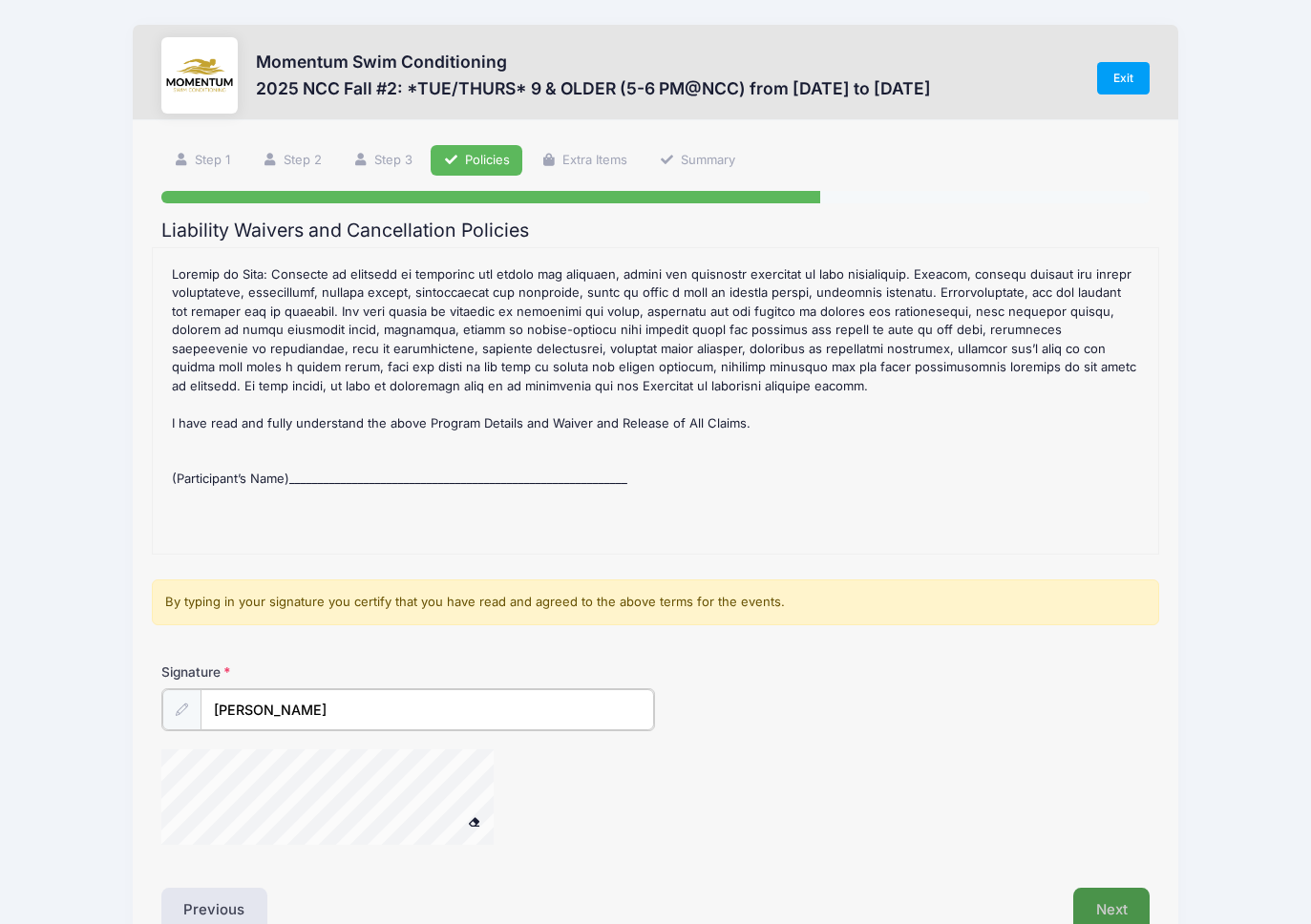
type input "[PERSON_NAME]"
click at [1095, 903] on button "Next" at bounding box center [1112, 909] width 77 height 44
click at [361, 448] on div "2025 NCC Fall #2: *TUE/THURS* 9 & OLDER (5-6 PM@NCC) Refund Policy : CANCELLATI…" at bounding box center [656, 401] width 987 height 286
drag, startPoint x: 361, startPoint y: 457, endPoint x: 372, endPoint y: 490, distance: 34.8
click at [372, 490] on div "2025 NCC Fall #2: *TUE/THURS* 9 & OLDER (5-6 PM@NCC) Refund Policy : CANCELLATI…" at bounding box center [656, 401] width 987 height 286
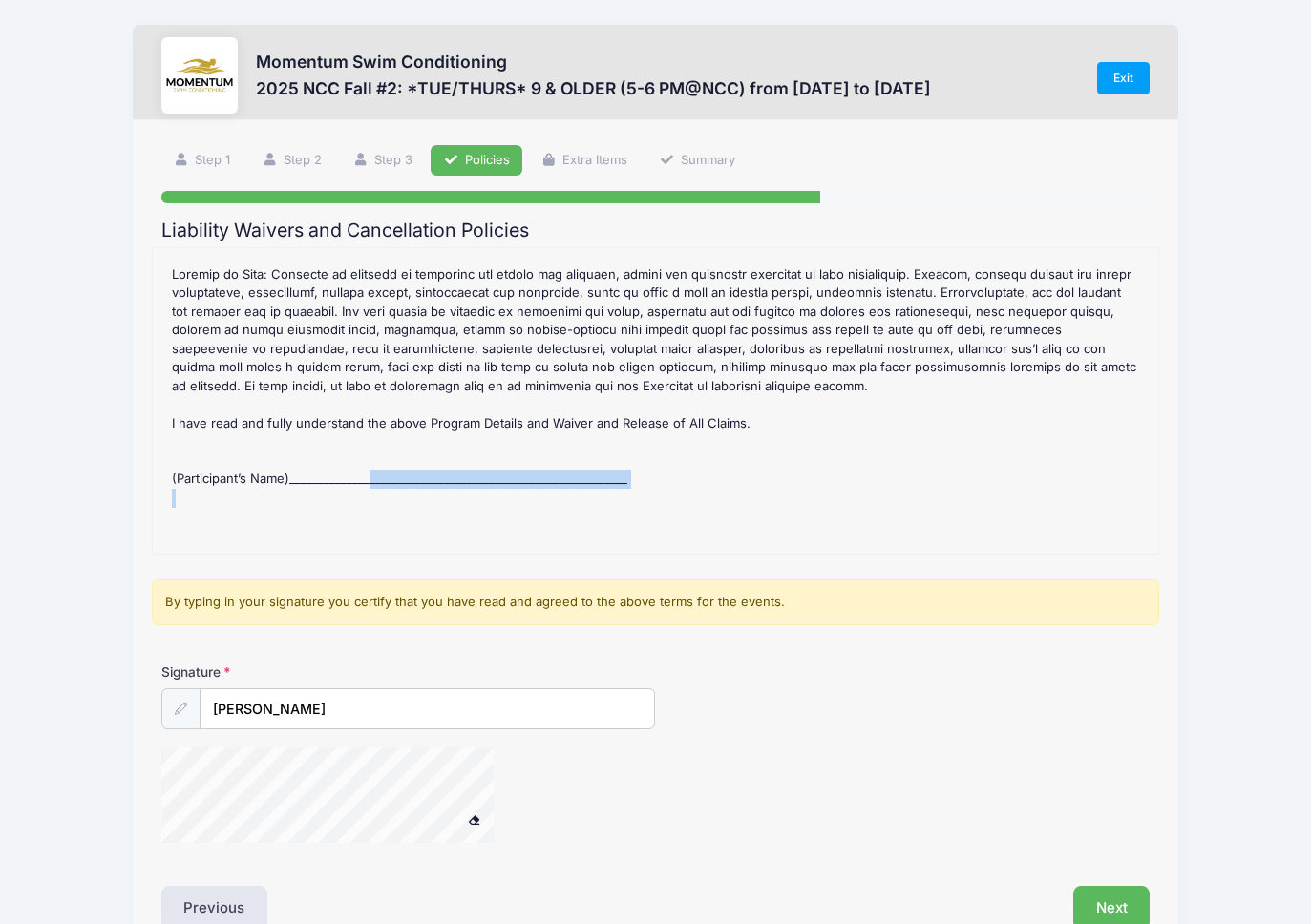
scroll to position [106, 0]
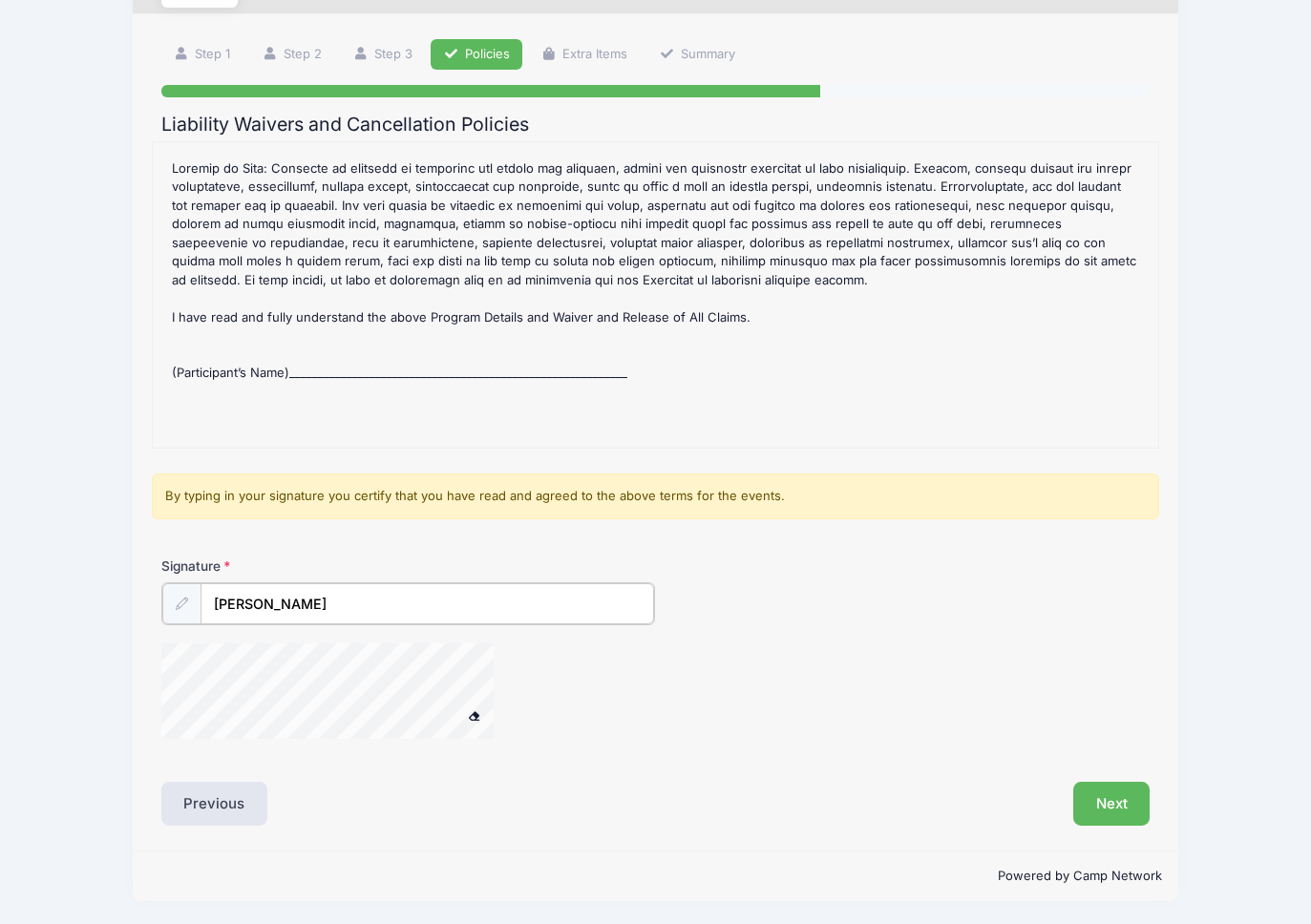
click at [331, 598] on input "[PERSON_NAME]" at bounding box center [428, 603] width 455 height 41
click at [1094, 790] on button "Next" at bounding box center [1112, 803] width 77 height 44
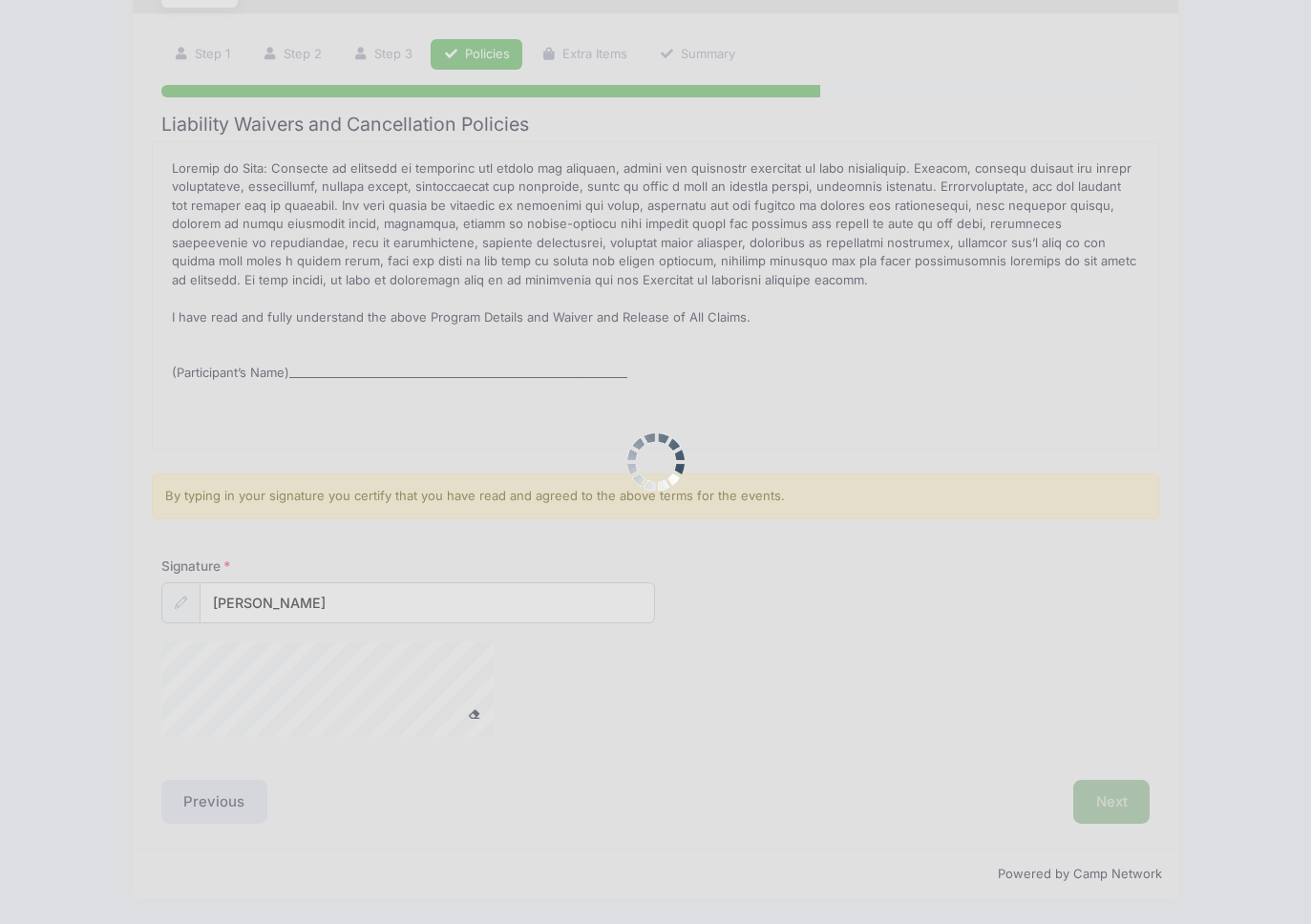
scroll to position [0, 0]
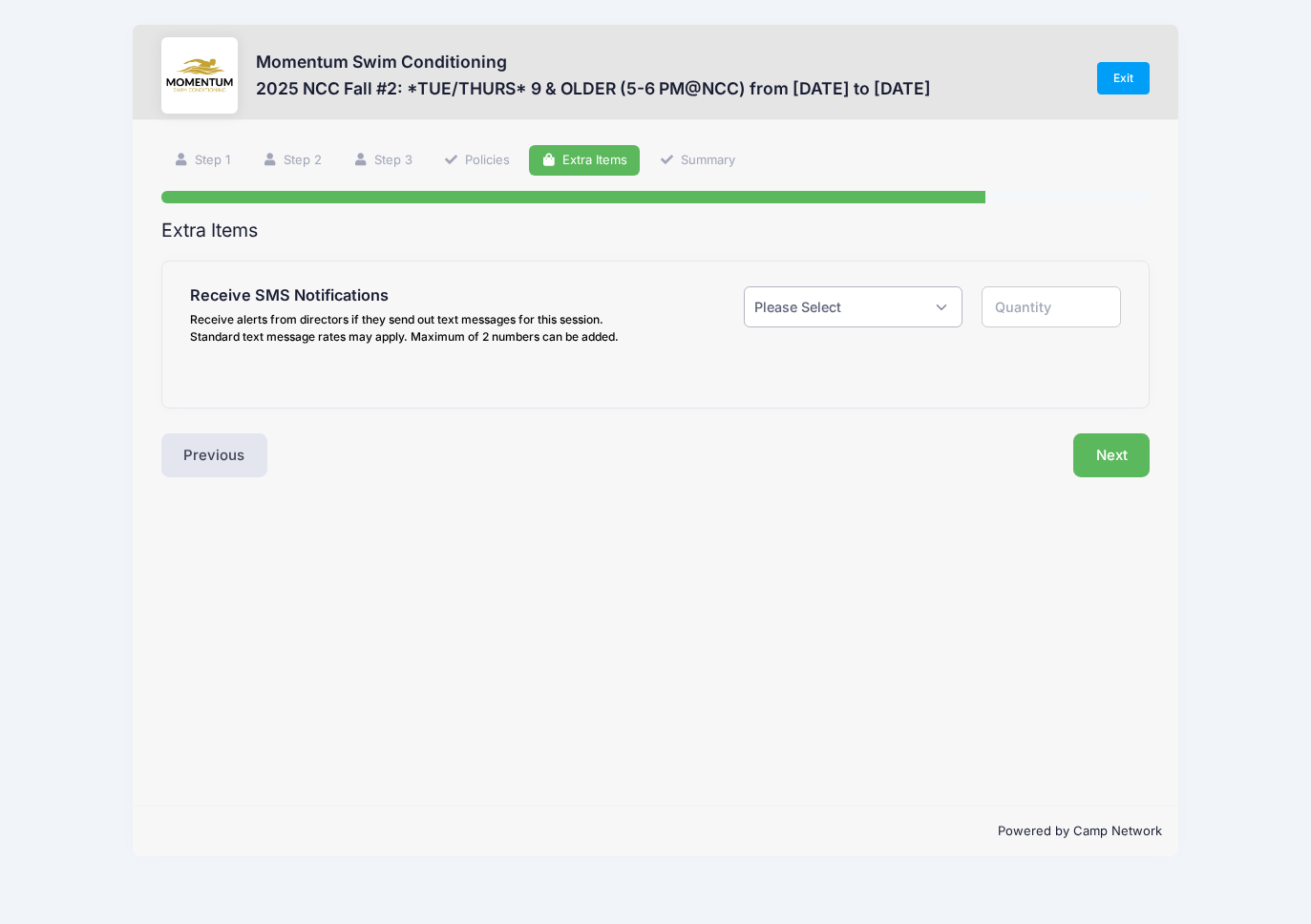
click at [808, 300] on select "Please Select Yes ($0.00) No" at bounding box center [853, 306] width 219 height 41
select select "1"
click at [744, 286] on select "Please Select Yes ($0.00) No" at bounding box center [853, 306] width 219 height 41
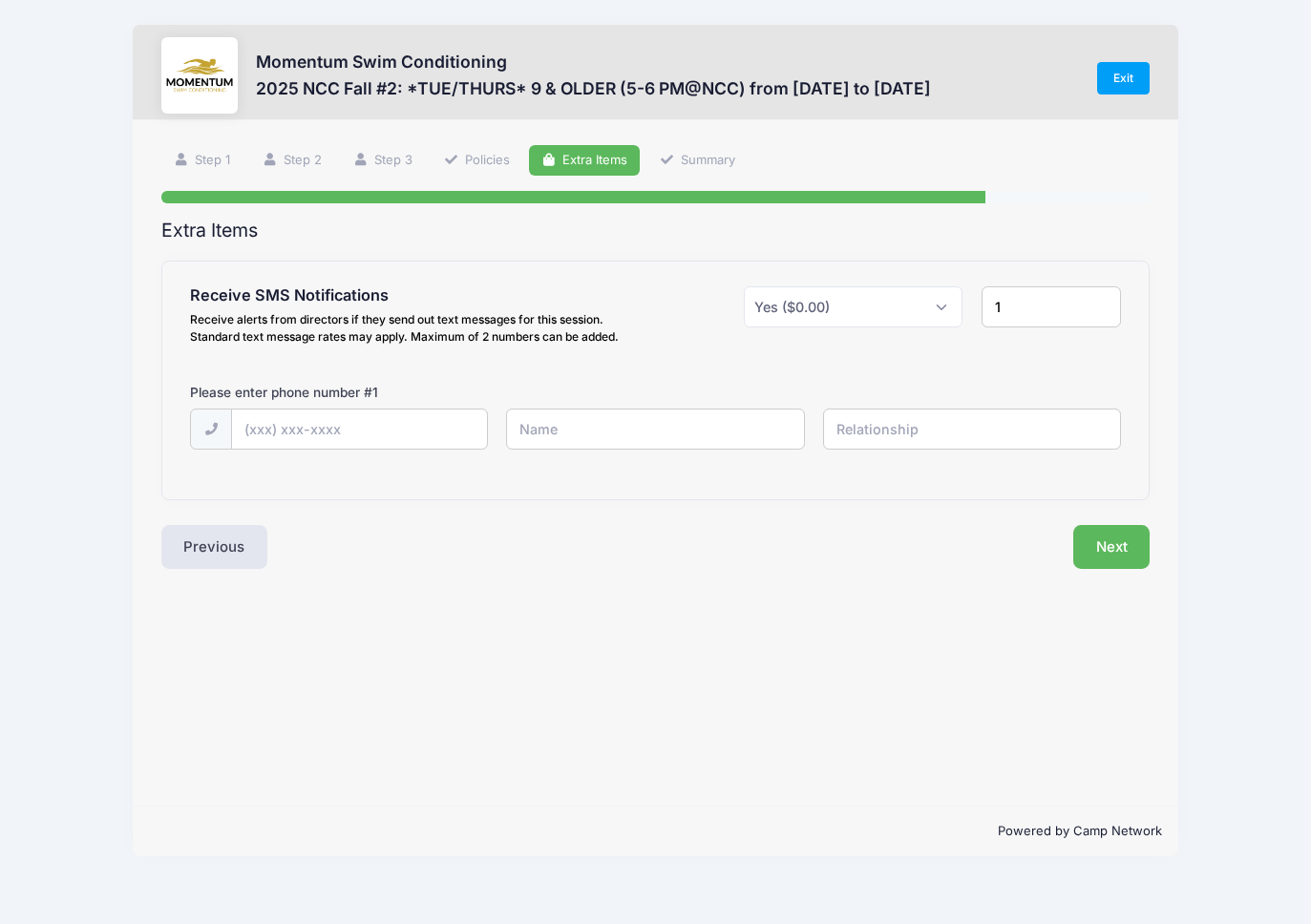
drag, startPoint x: 1043, startPoint y: 304, endPoint x: 931, endPoint y: 304, distance: 112.0
click at [931, 304] on div "Receive SMS Notifications Receive alerts from directors if they send out text m…" at bounding box center [656, 319] width 950 height 66
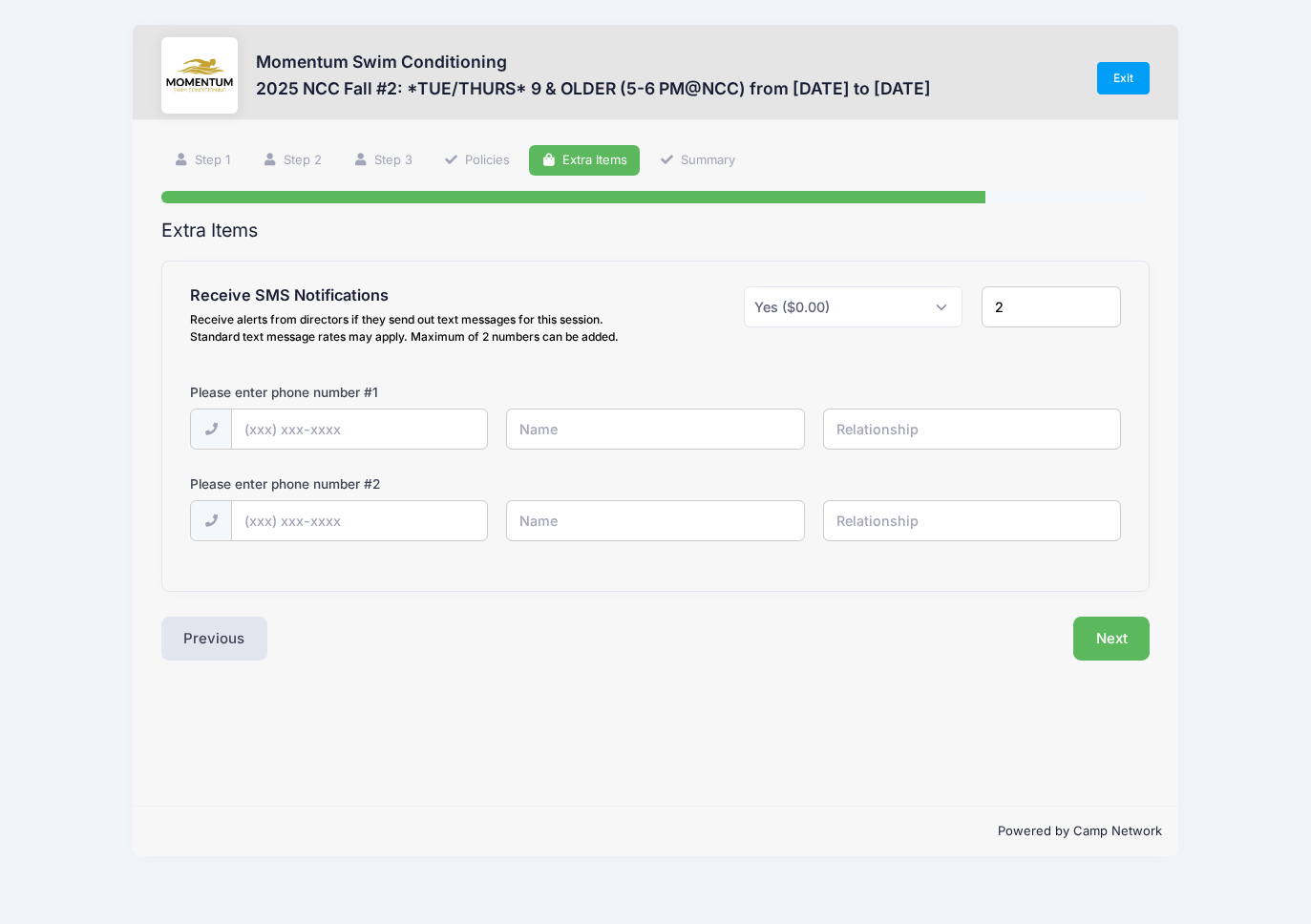
type input "2"
click at [372, 435] on input "text" at bounding box center [360, 430] width 255 height 41
type input "[PHONE_NUMBER]"
type input "[PERSON_NAME]"
type input "Father"
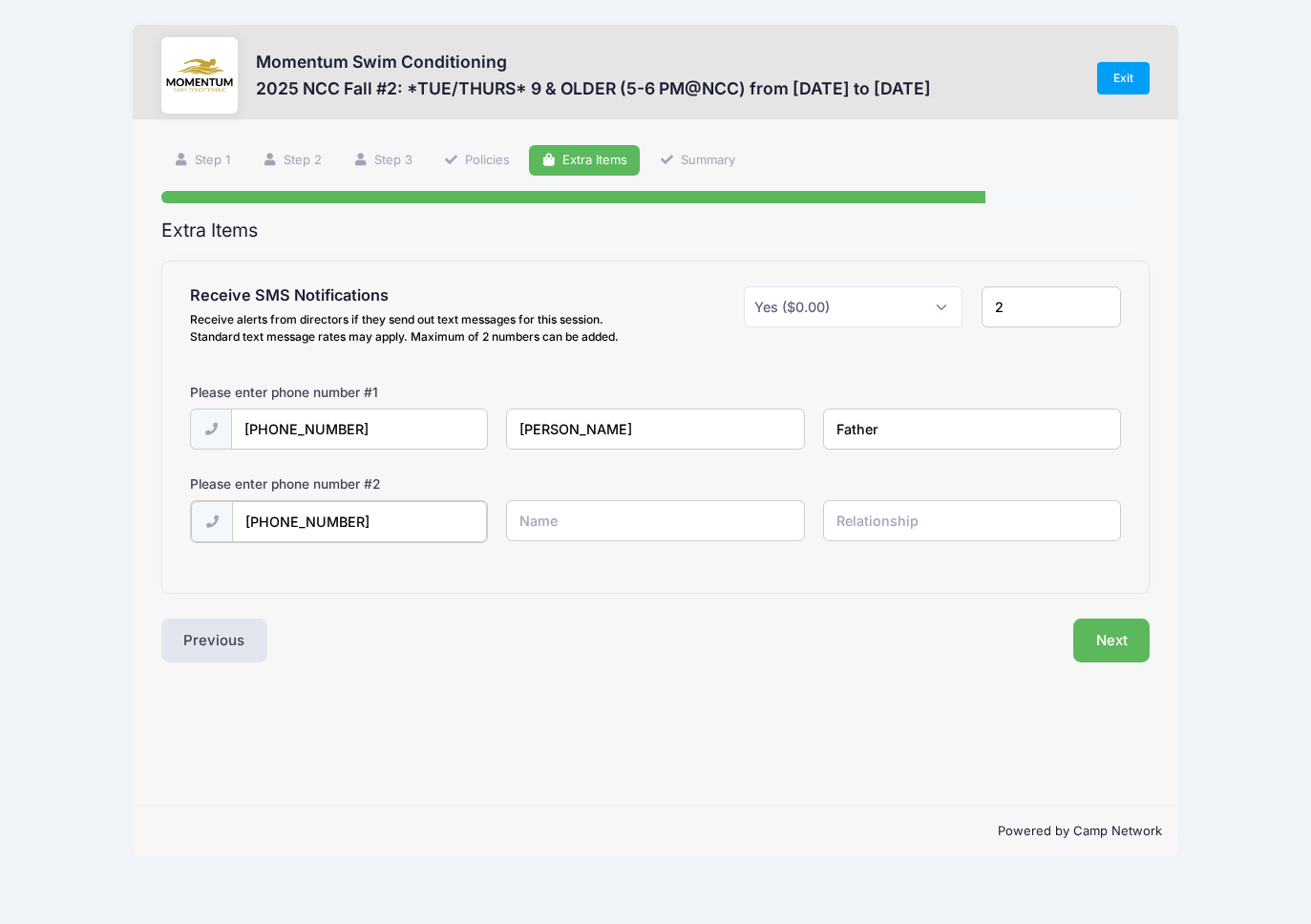
type input "[PHONE_NUMBER]"
type input "[PERSON_NAME]"
type input "Mother"
click at [1110, 649] on button "Next" at bounding box center [1112, 639] width 77 height 44
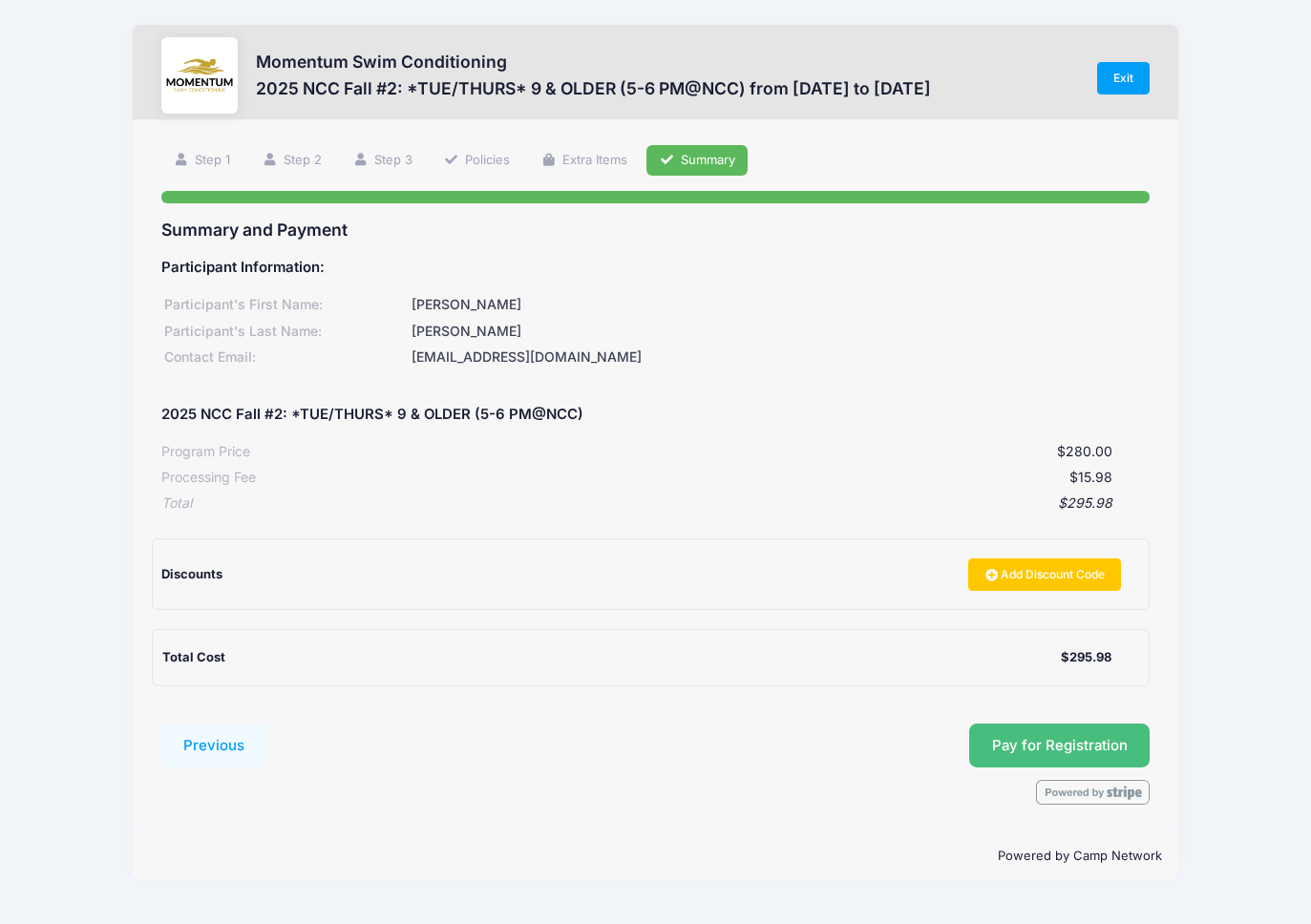
click at [1033, 742] on button "Pay for Registration" at bounding box center [1060, 746] width 181 height 44
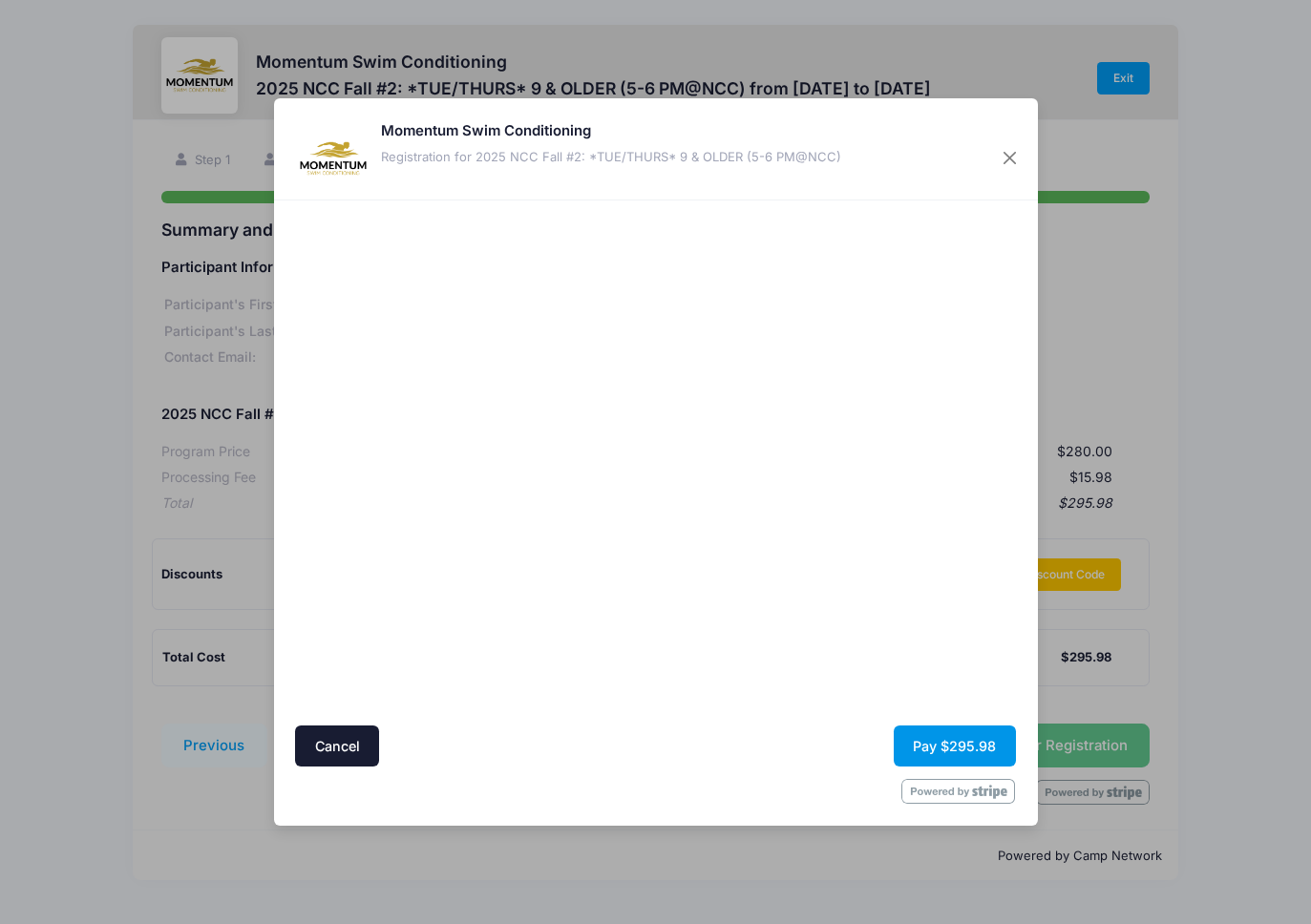
click at [926, 742] on button "Pay $295.98" at bounding box center [954, 746] width 122 height 41
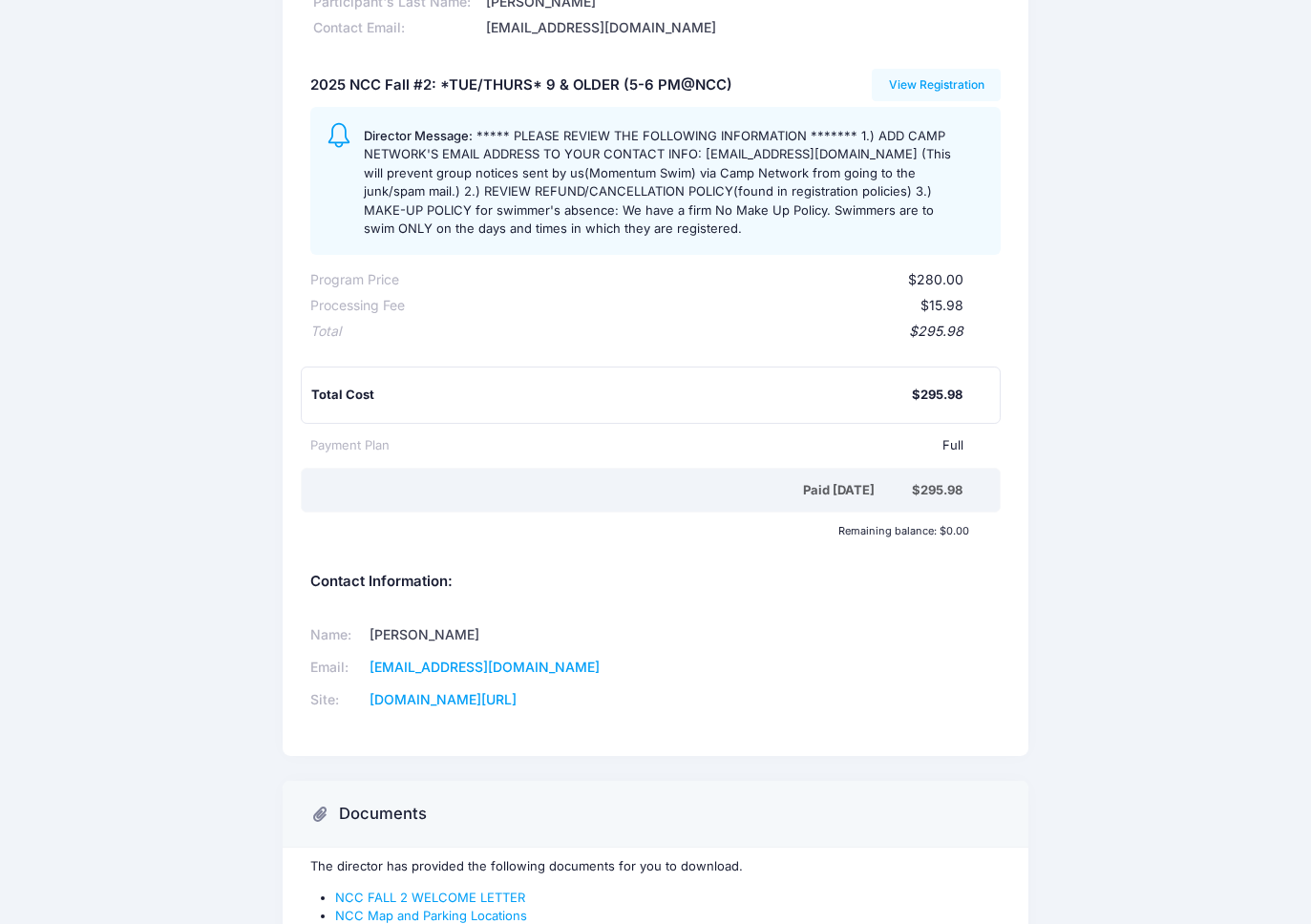
scroll to position [327, 0]
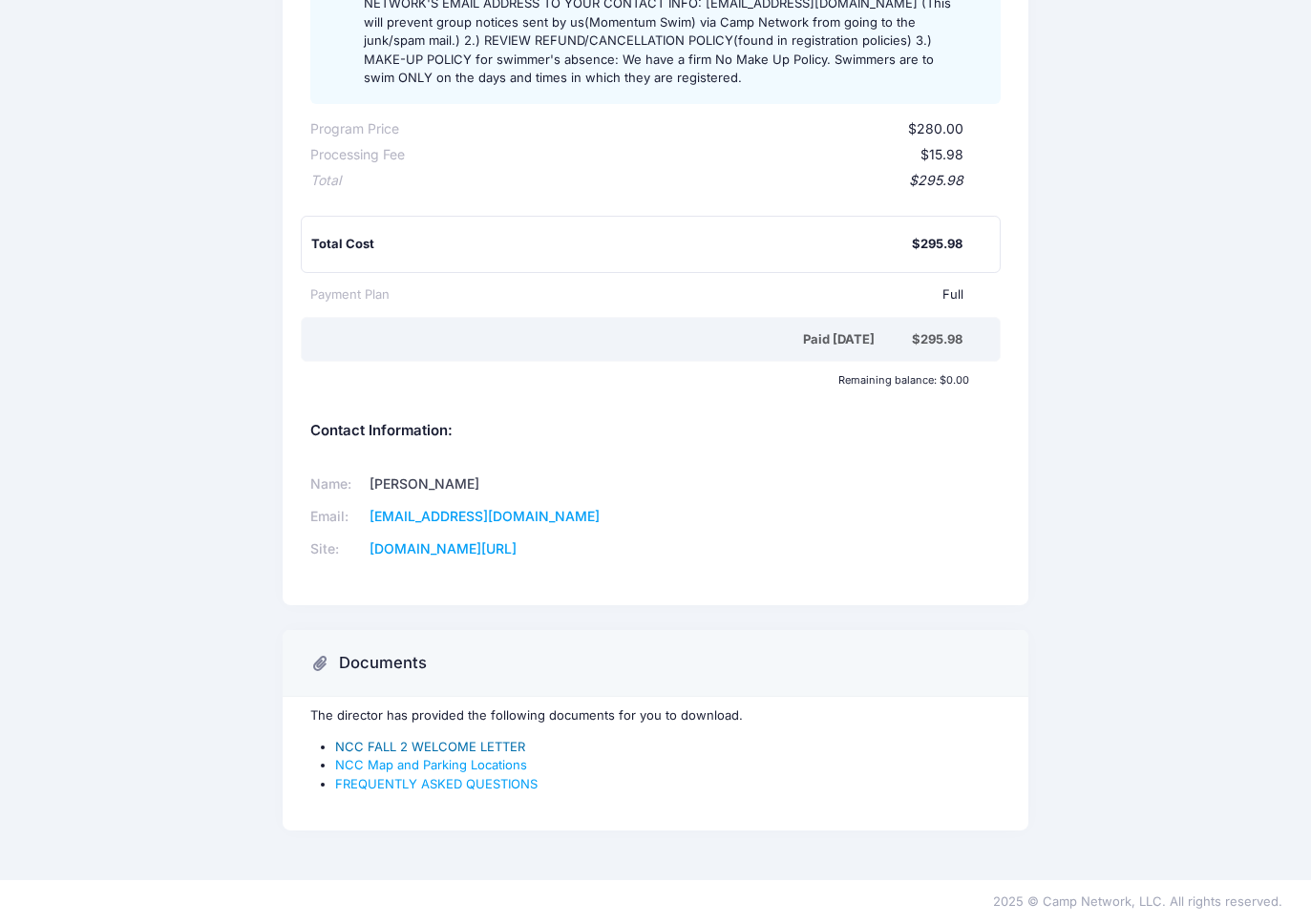
click at [441, 750] on link "NCC FALL 2 WELCOME LETTER" at bounding box center [430, 747] width 190 height 15
click at [438, 785] on link "FREQUENTLY ASKED QUESTIONS" at bounding box center [437, 784] width 202 height 15
